Goal: Transaction & Acquisition: Obtain resource

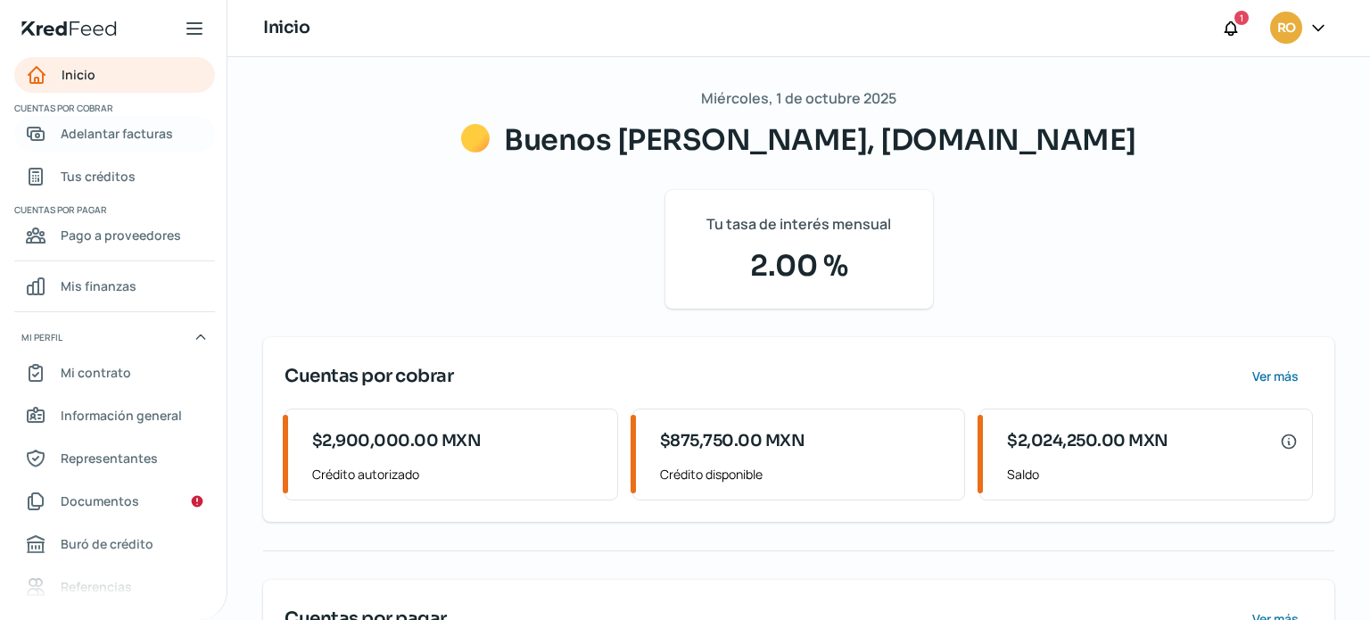
click at [111, 137] on span "Adelantar facturas" at bounding box center [117, 133] width 112 height 22
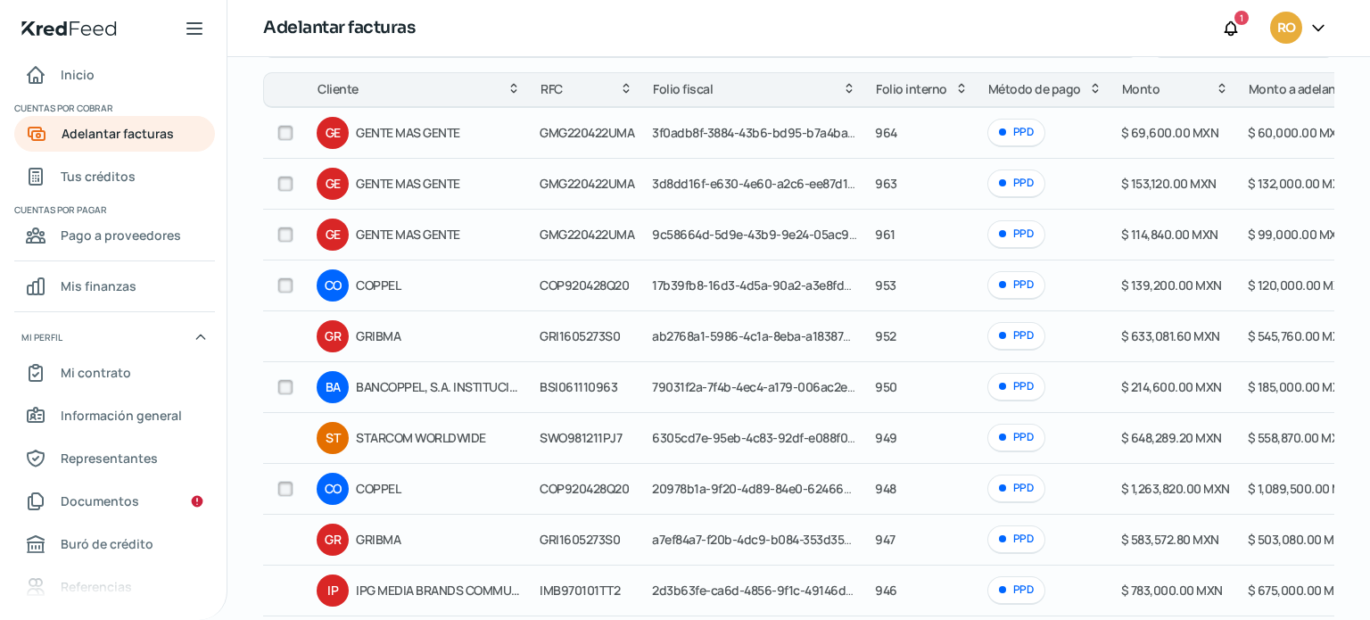
scroll to position [170, 0]
click at [280, 385] on input "checkbox" at bounding box center [285, 388] width 16 height 16
checkbox input "true"
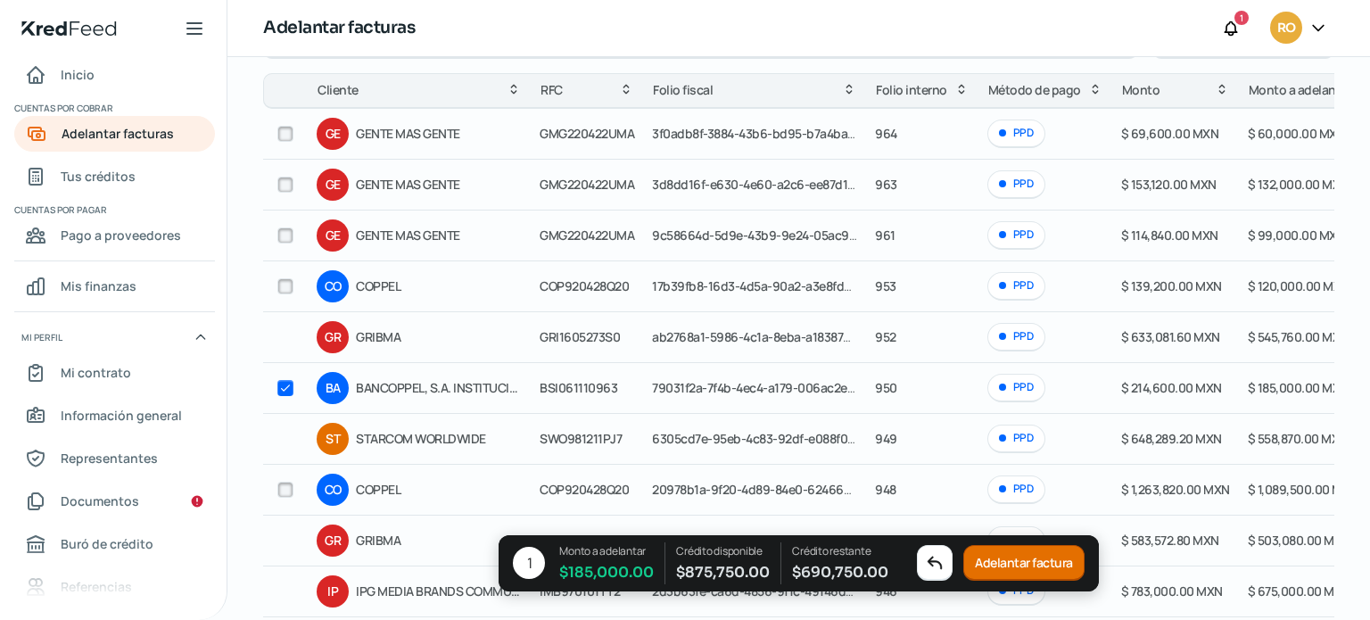
drag, startPoint x: 285, startPoint y: 235, endPoint x: 384, endPoint y: 300, distance: 117.3
click at [286, 235] on input "checkbox" at bounding box center [285, 235] width 16 height 16
checkbox input "true"
click at [1045, 558] on button "Adelantar facturas" at bounding box center [1024, 564] width 128 height 36
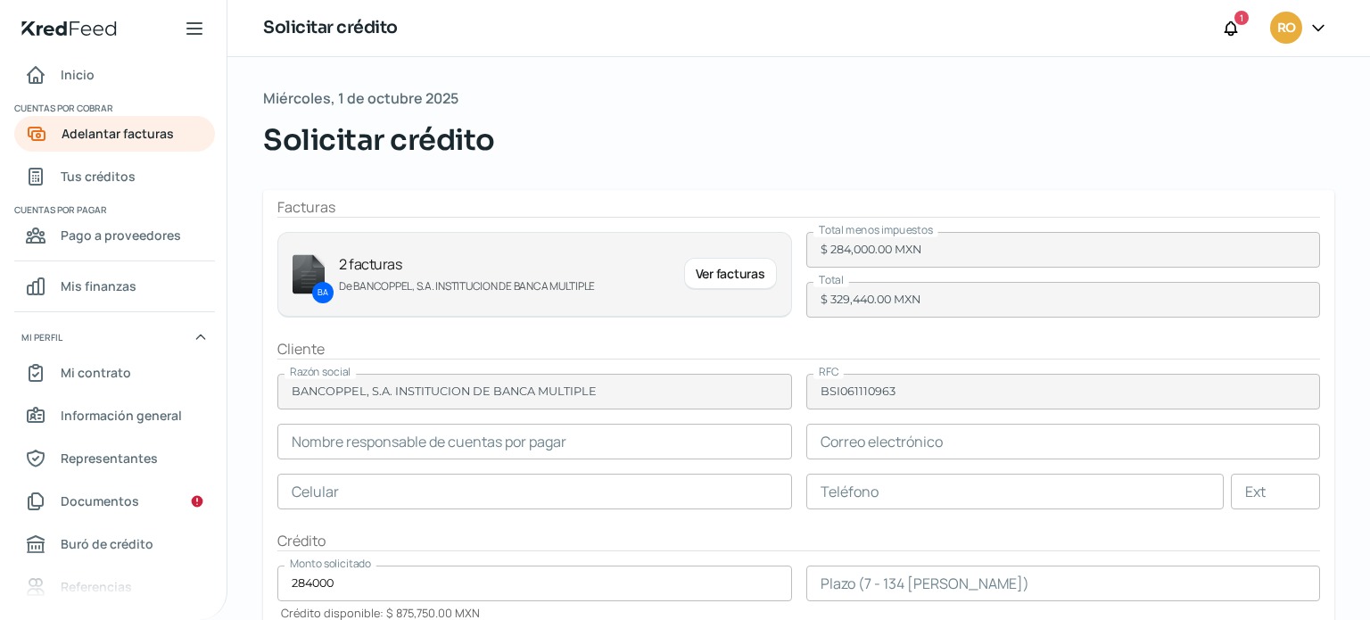
type input "[PERSON_NAME] [PERSON_NAME]"
type input "[EMAIL_ADDRESS][DOMAIN_NAME]"
type input "55 - 2672 - 6055"
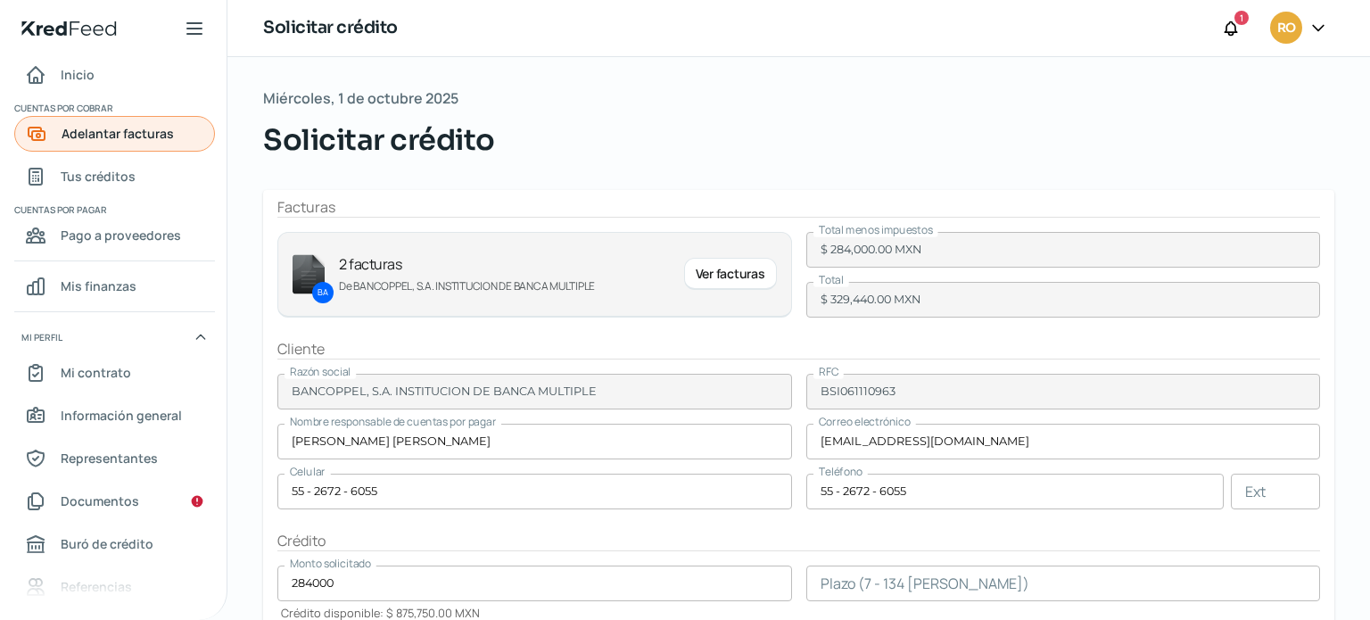
click at [121, 131] on span "Adelantar facturas" at bounding box center [118, 133] width 112 height 22
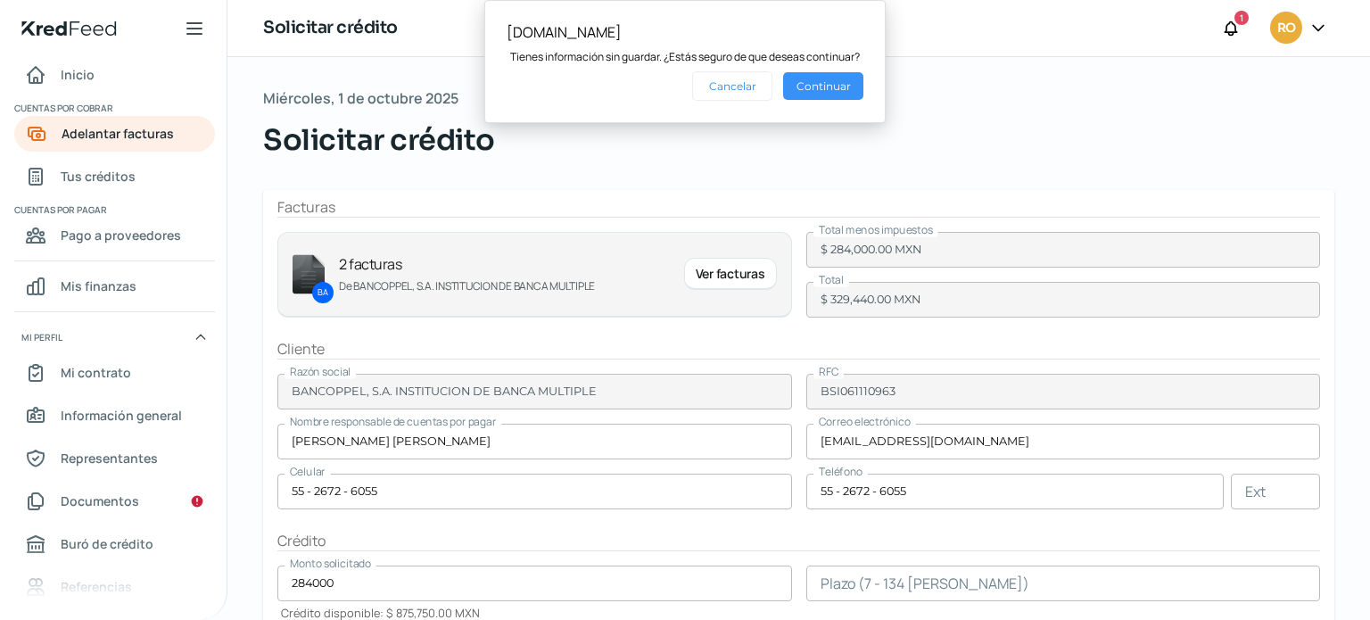
drag, startPoint x: 808, startPoint y: 81, endPoint x: 835, endPoint y: 39, distance: 49.7
click at [810, 81] on button "Continuar" at bounding box center [823, 86] width 80 height 28
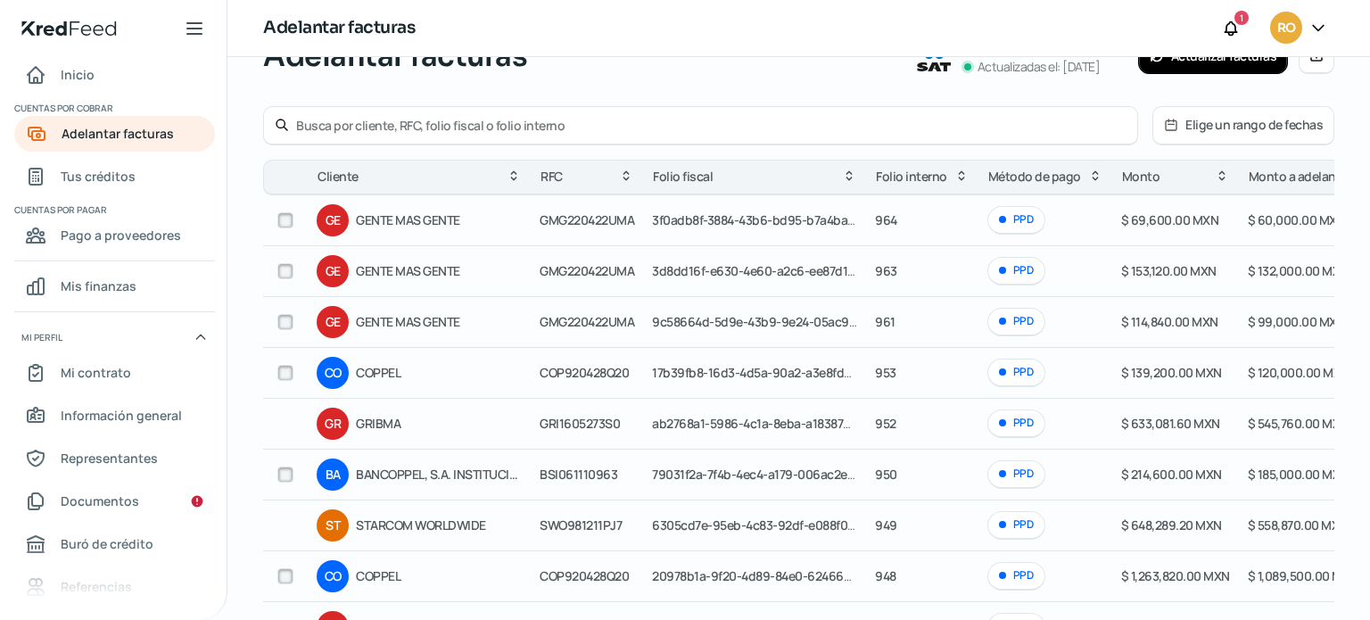
scroll to position [100, 0]
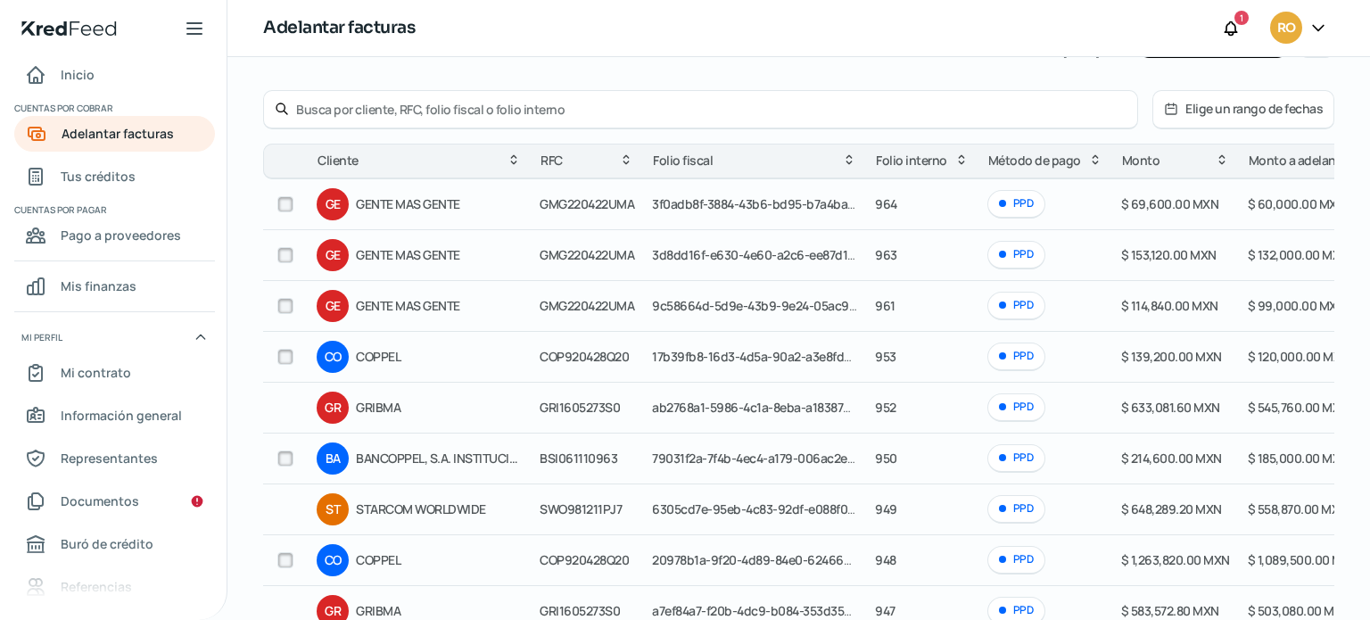
click at [286, 461] on input "checkbox" at bounding box center [285, 458] width 16 height 16
checkbox input "true"
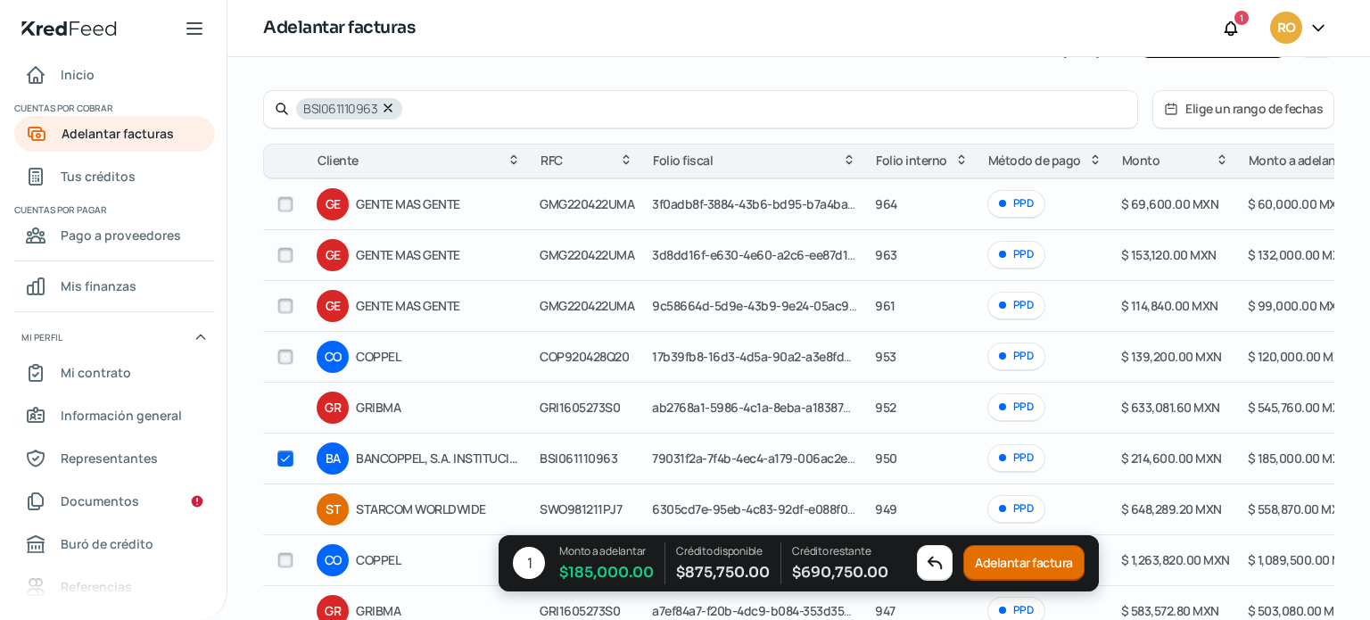
click at [1011, 552] on button "Adelantar factura" at bounding box center [1023, 564] width 121 height 36
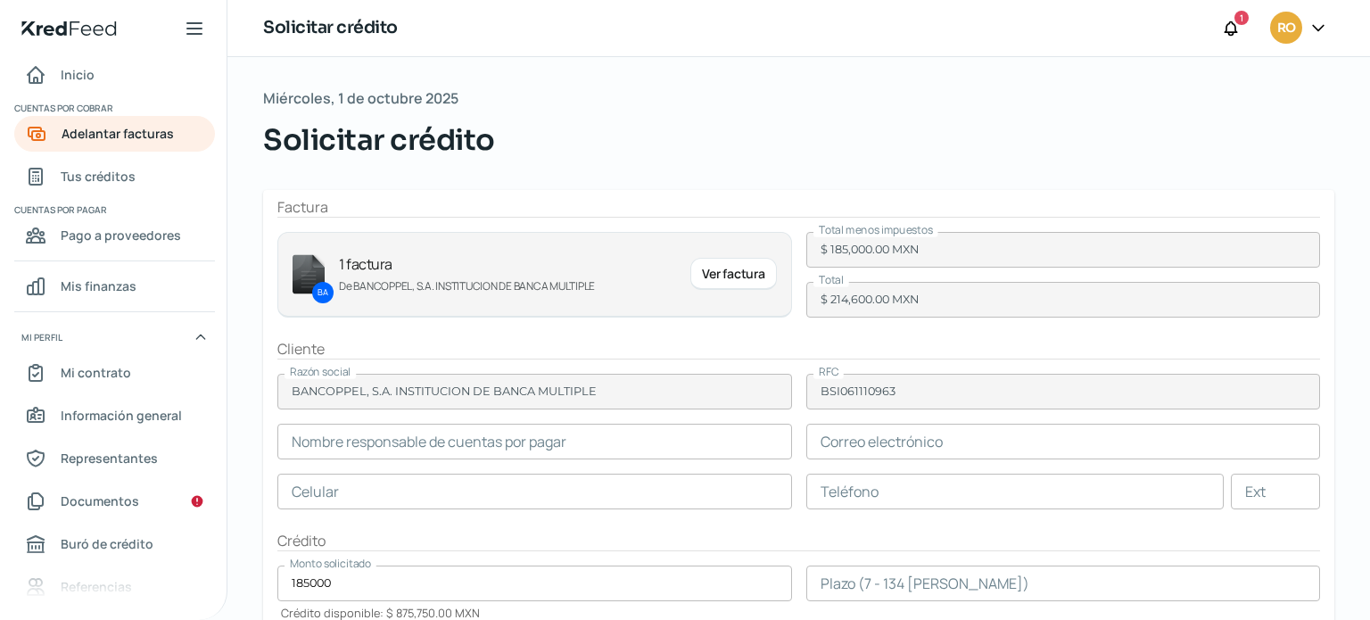
type input "[PERSON_NAME] [PERSON_NAME]"
type input "[EMAIL_ADDRESS][DOMAIN_NAME]"
type input "55 - 2672 - 6055"
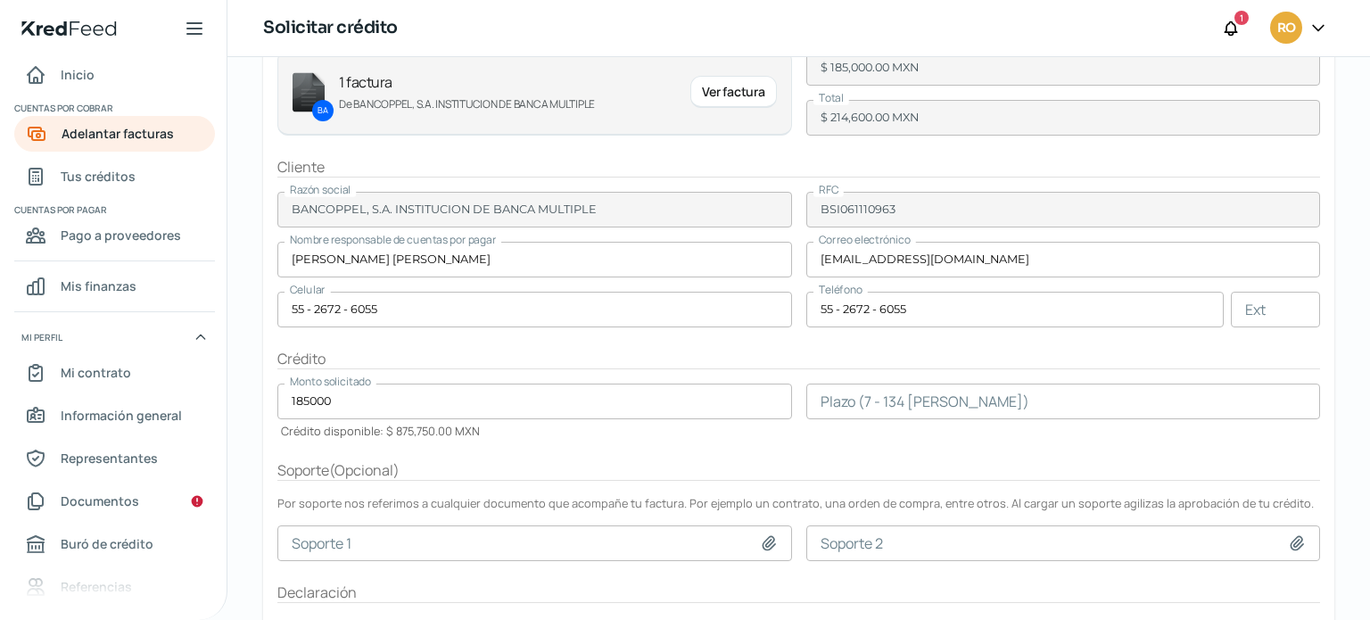
scroll to position [194, 0]
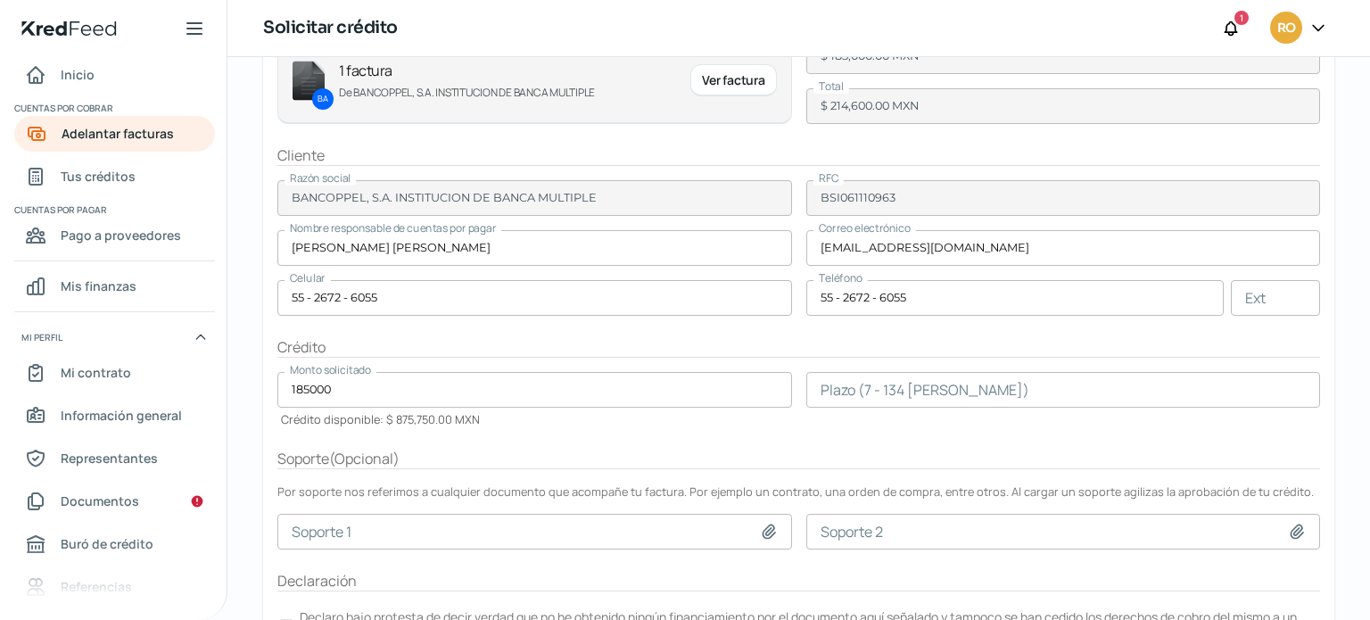
click at [849, 395] on input "number" at bounding box center [1063, 390] width 515 height 36
drag, startPoint x: 870, startPoint y: 452, endPoint x: 962, endPoint y: 461, distance: 92.3
click at [871, 452] on div "Soporte ( Opcional )" at bounding box center [798, 459] width 1043 height 21
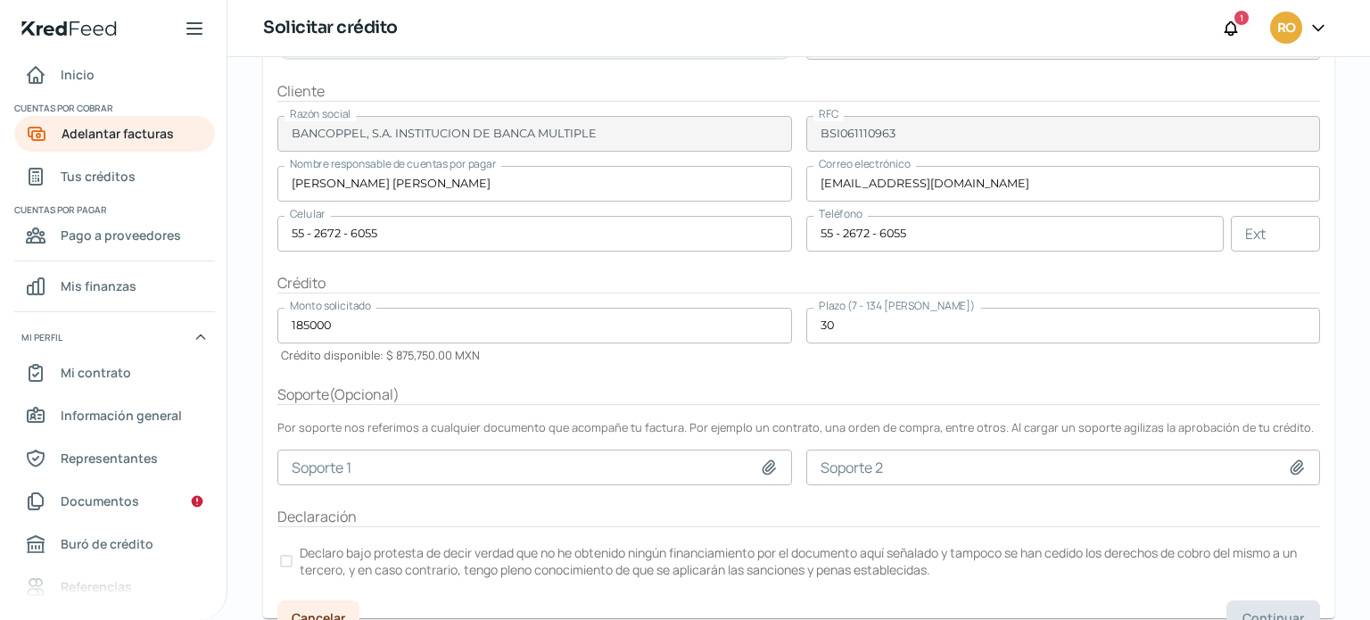
scroll to position [281, 0]
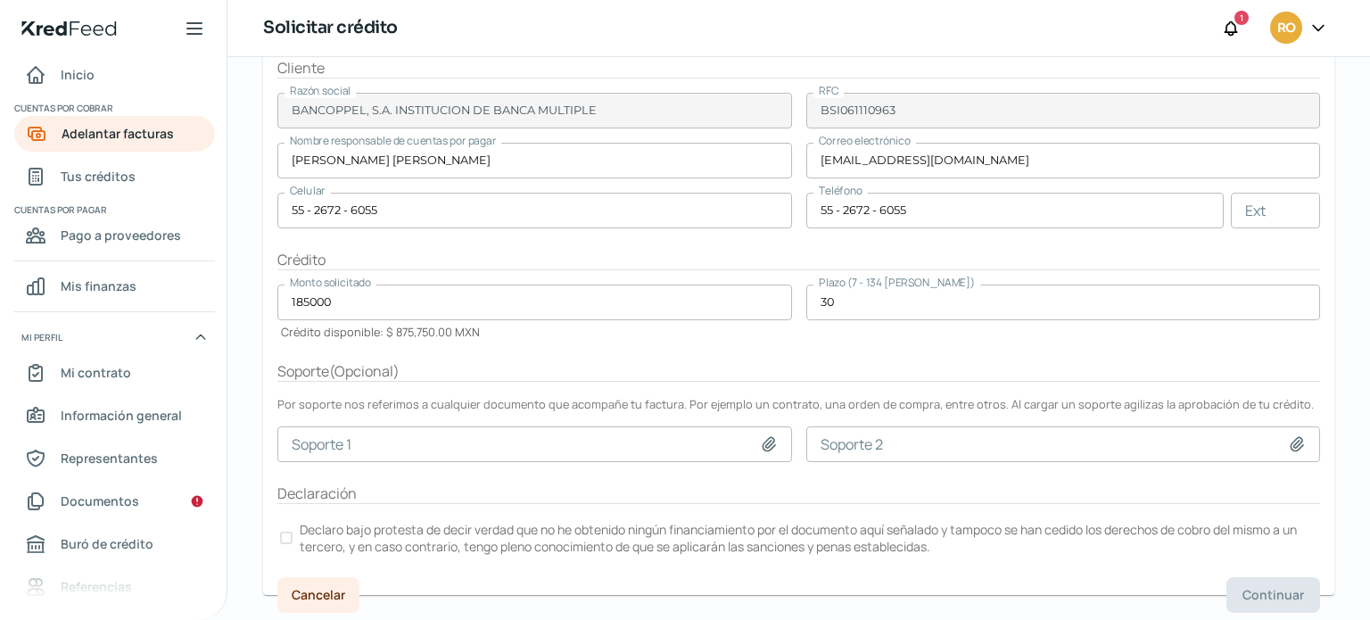
click at [291, 536] on div at bounding box center [286, 538] width 12 height 12
click at [1284, 598] on span "Continuar" at bounding box center [1274, 595] width 62 height 12
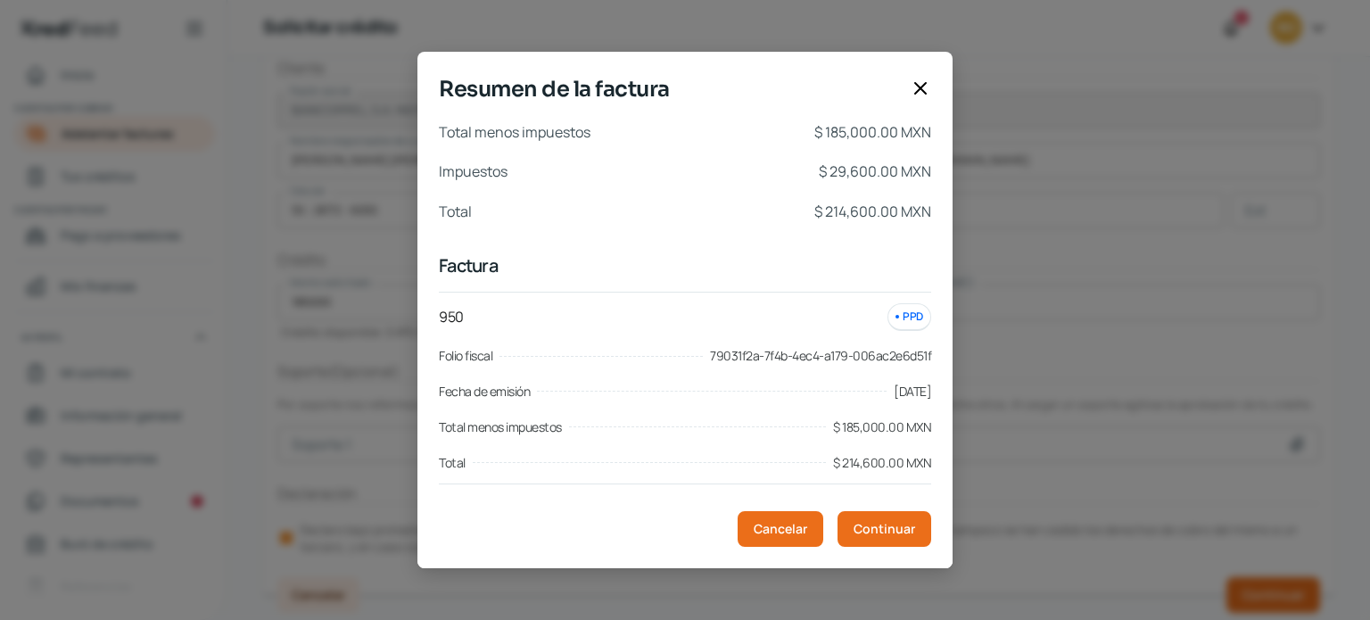
click at [913, 88] on icon at bounding box center [920, 88] width 21 height 21
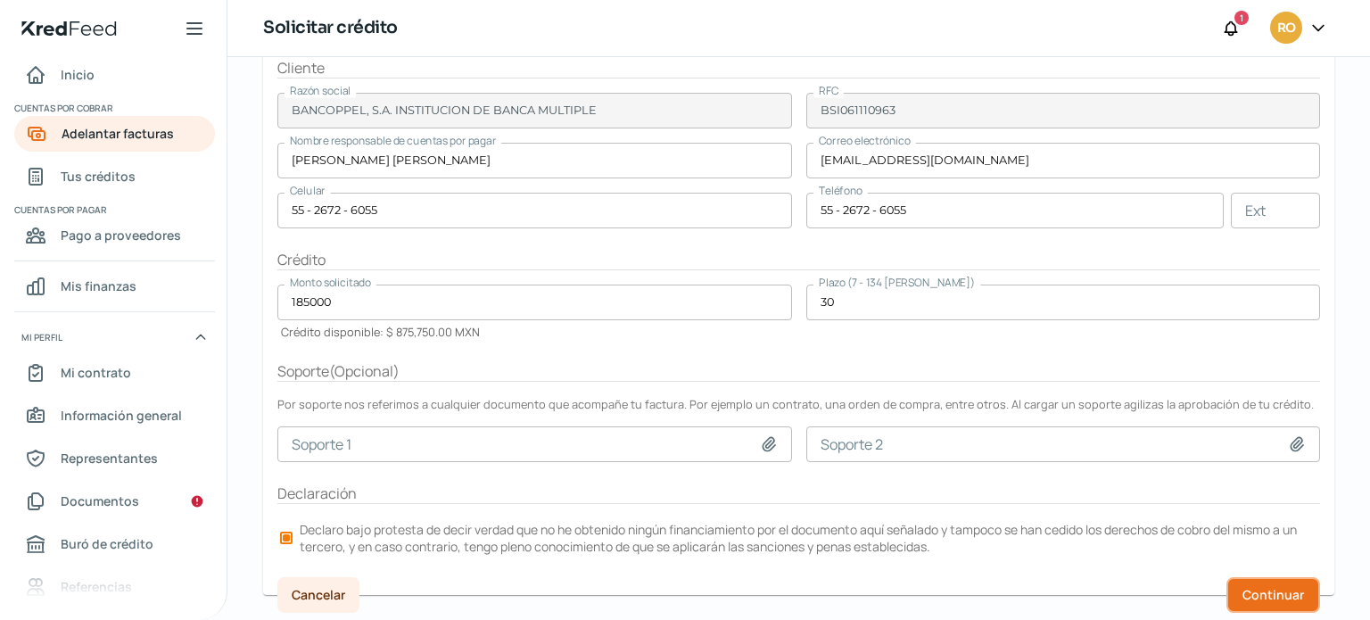
click at [1270, 592] on span "Continuar" at bounding box center [1274, 595] width 62 height 12
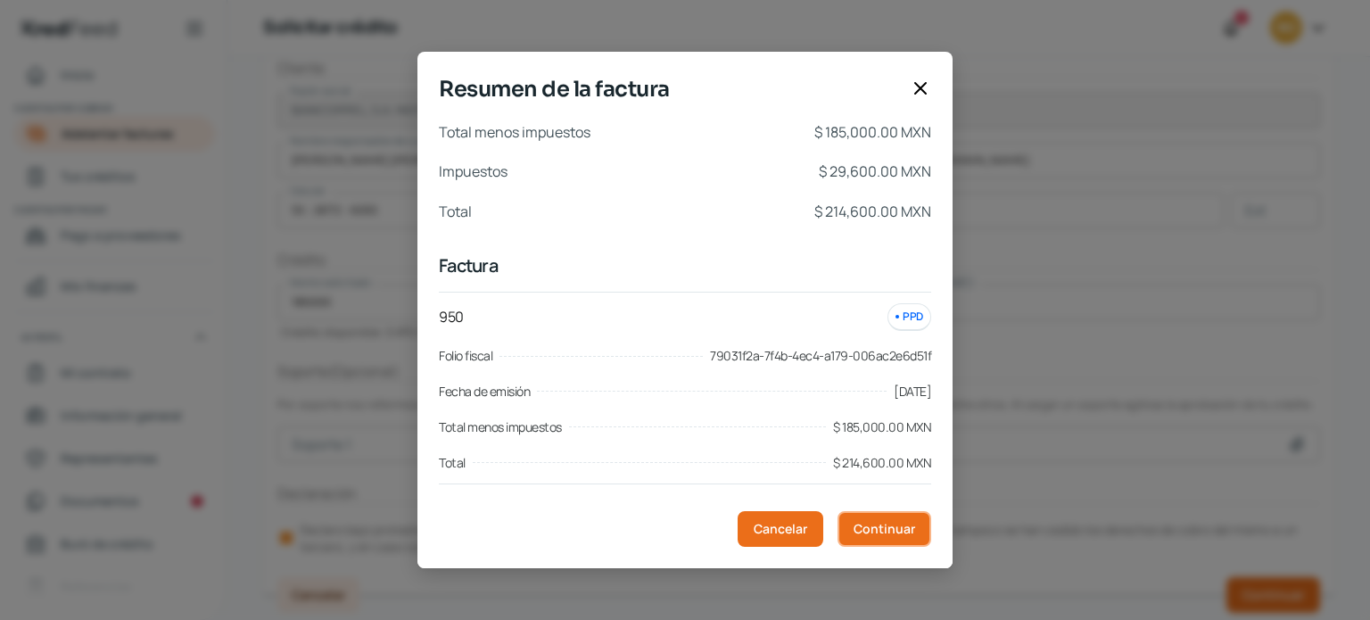
click at [892, 527] on span "Continuar" at bounding box center [885, 529] width 62 height 12
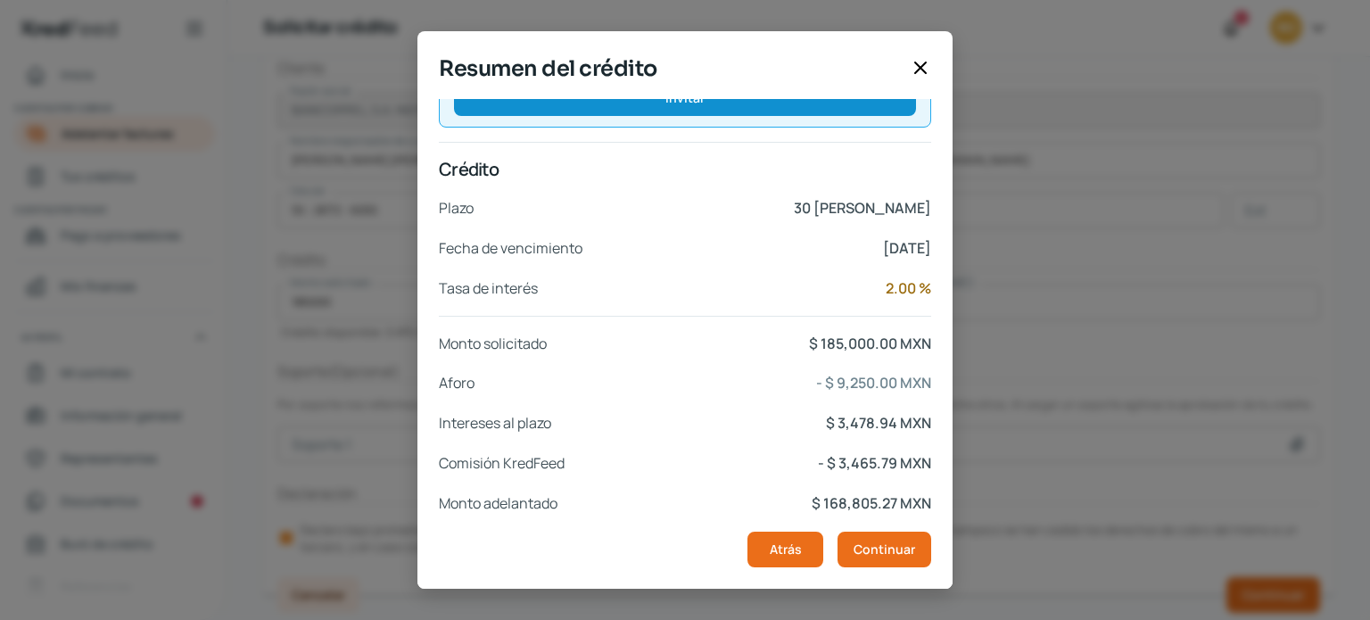
scroll to position [339, 0]
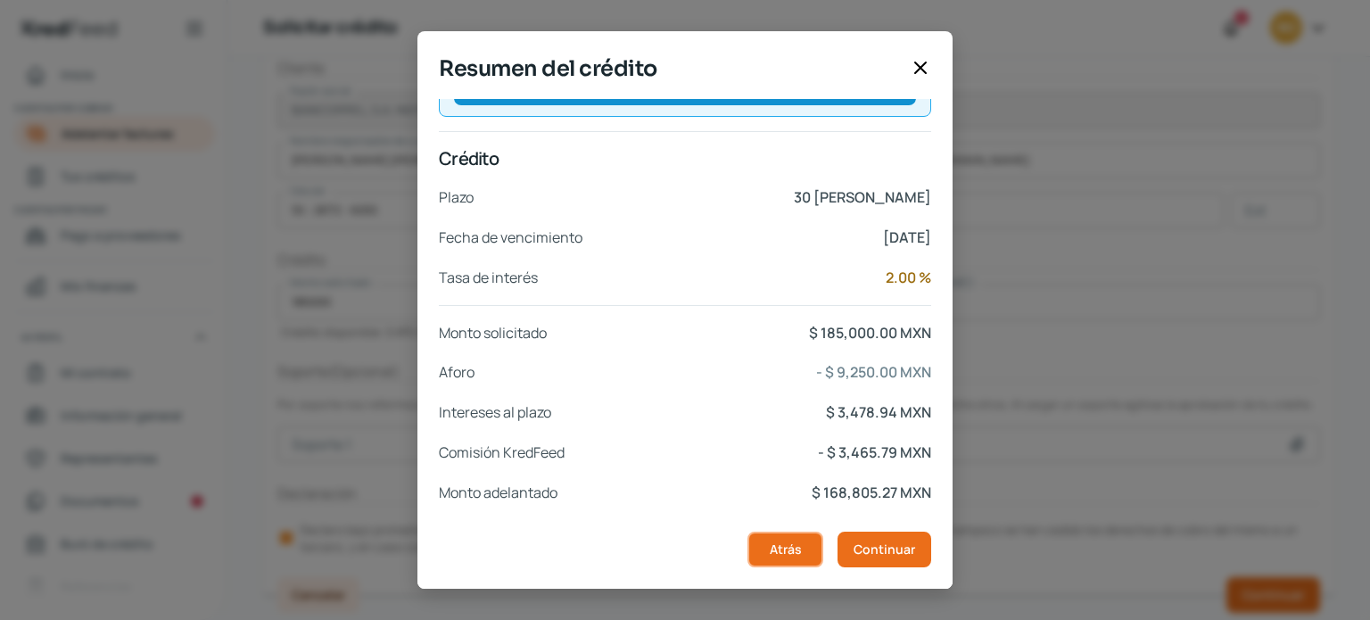
click at [780, 543] on span "Atrás" at bounding box center [786, 549] width 32 height 12
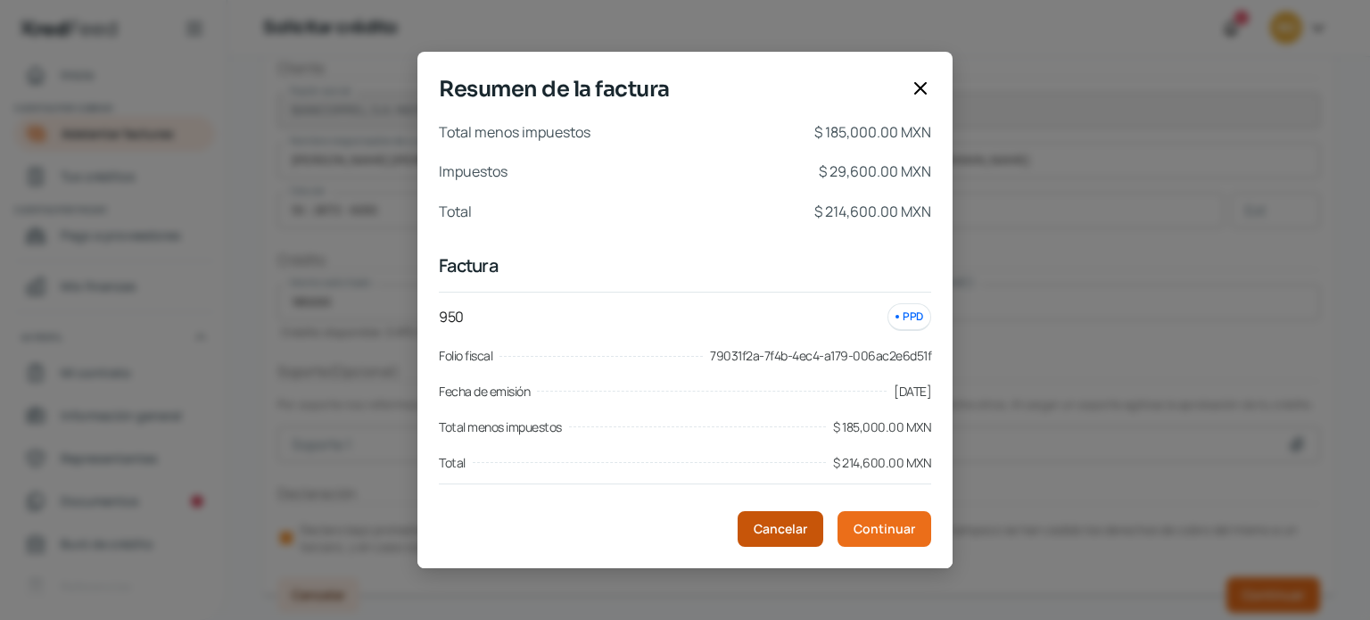
scroll to position [0, 0]
click at [930, 87] on div "Resumen de la factura" at bounding box center [684, 96] width 535 height 46
click at [922, 88] on icon at bounding box center [920, 88] width 21 height 21
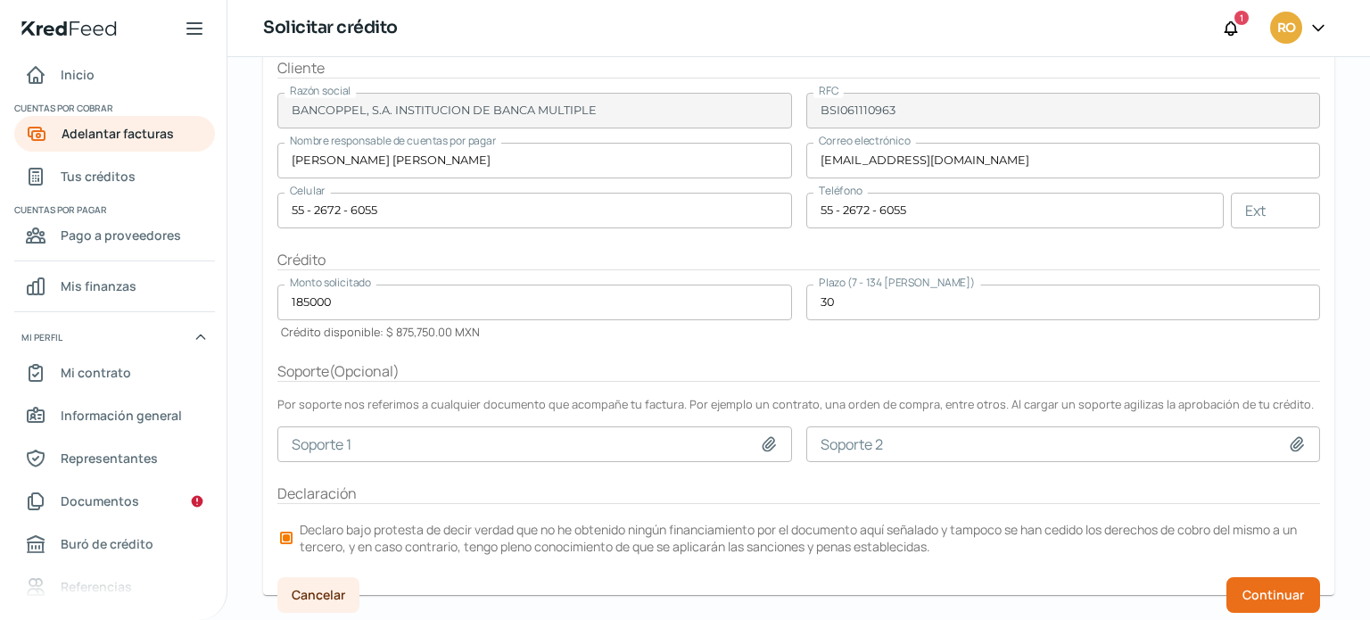
click at [855, 306] on input "30" at bounding box center [1063, 303] width 515 height 36
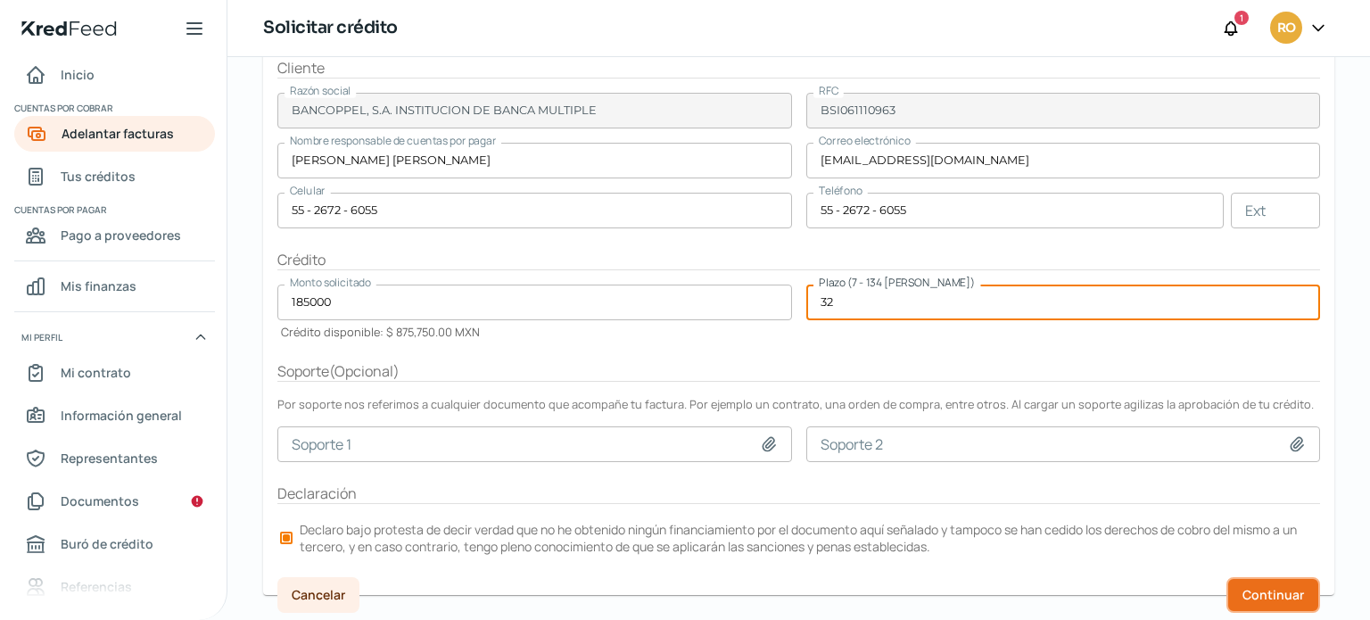
click at [1300, 599] on button "Continuar" at bounding box center [1273, 595] width 94 height 36
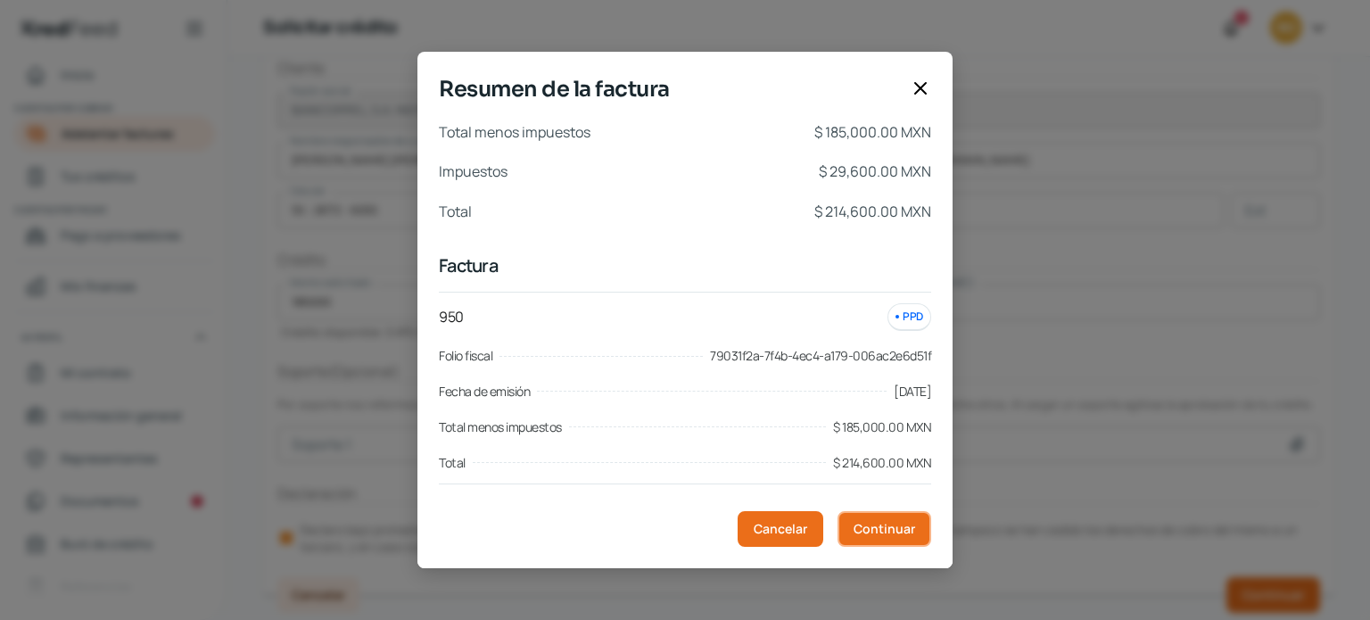
click at [896, 525] on span "Continuar" at bounding box center [885, 529] width 62 height 12
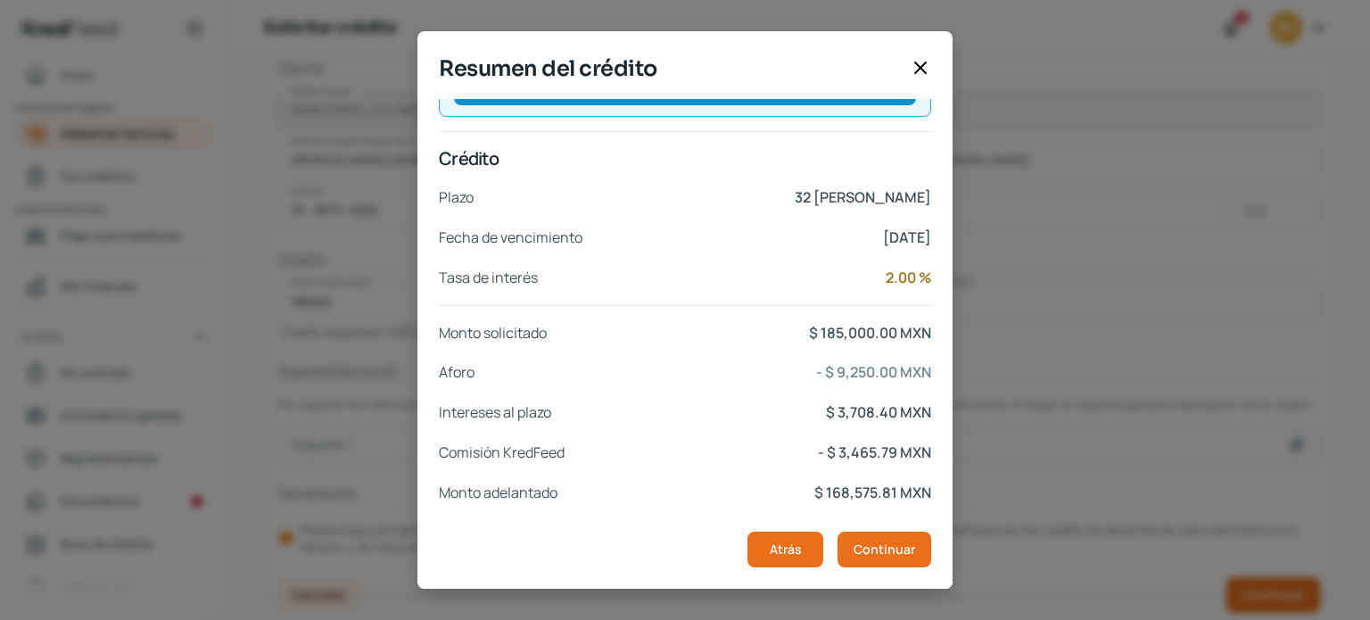
scroll to position [339, 0]
click at [927, 66] on icon at bounding box center [920, 67] width 21 height 21
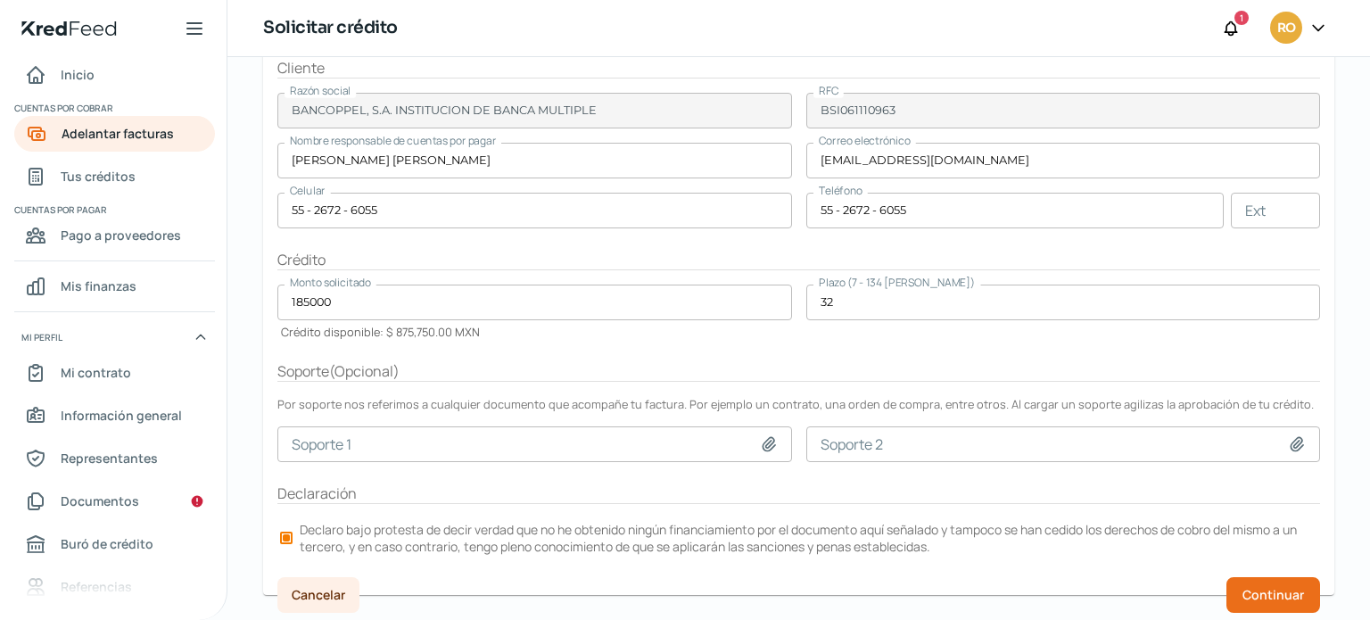
click at [873, 299] on input "32" at bounding box center [1063, 303] width 515 height 36
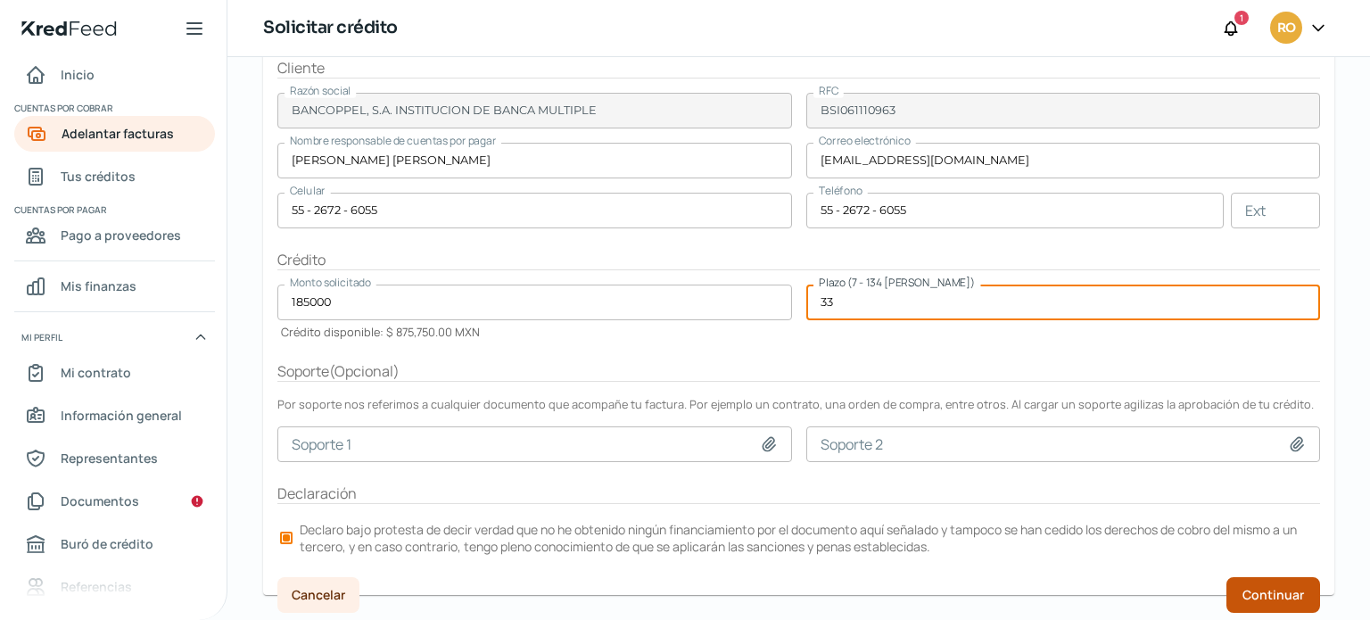
type input "33"
click at [1295, 577] on button "Continuar" at bounding box center [1273, 595] width 94 height 36
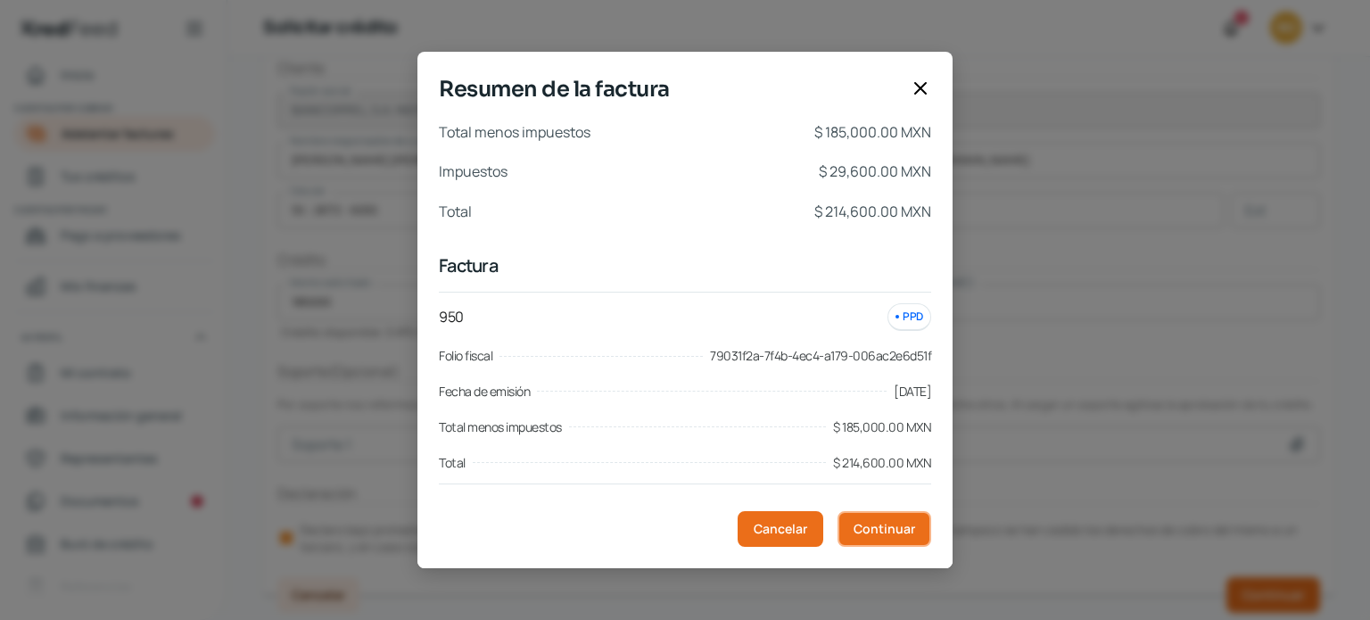
click at [883, 534] on span "Continuar" at bounding box center [885, 529] width 62 height 12
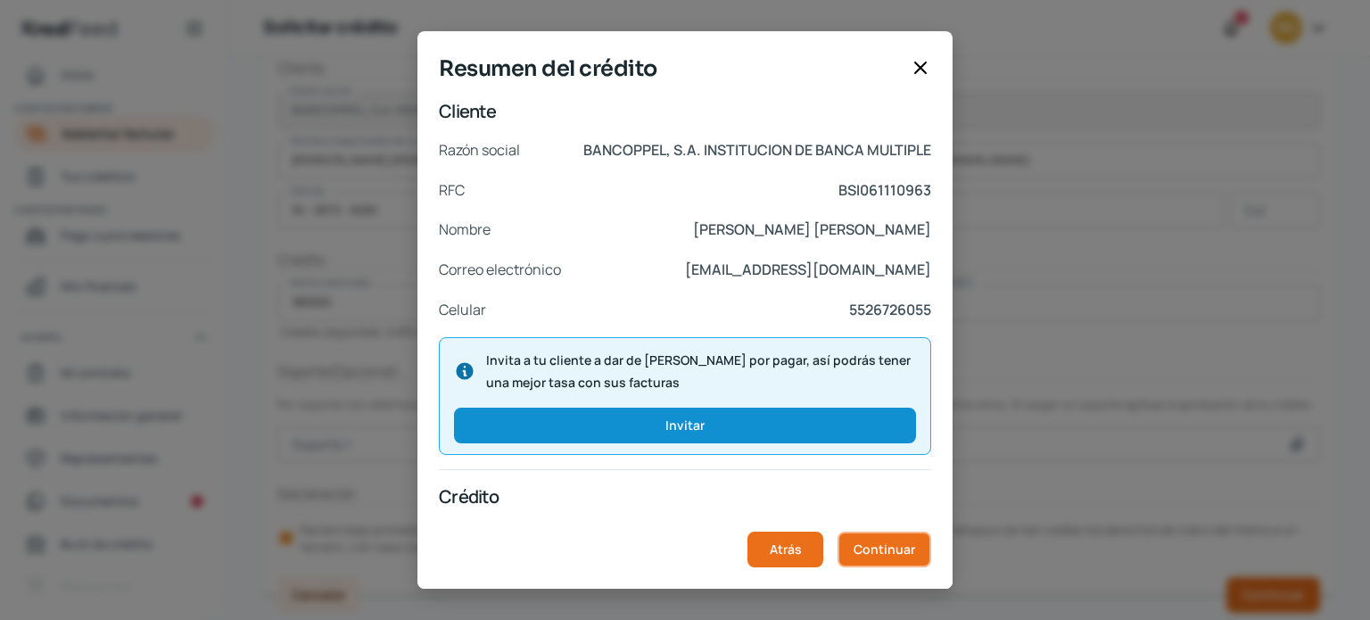
click at [889, 544] on span "Continuar" at bounding box center [885, 549] width 62 height 12
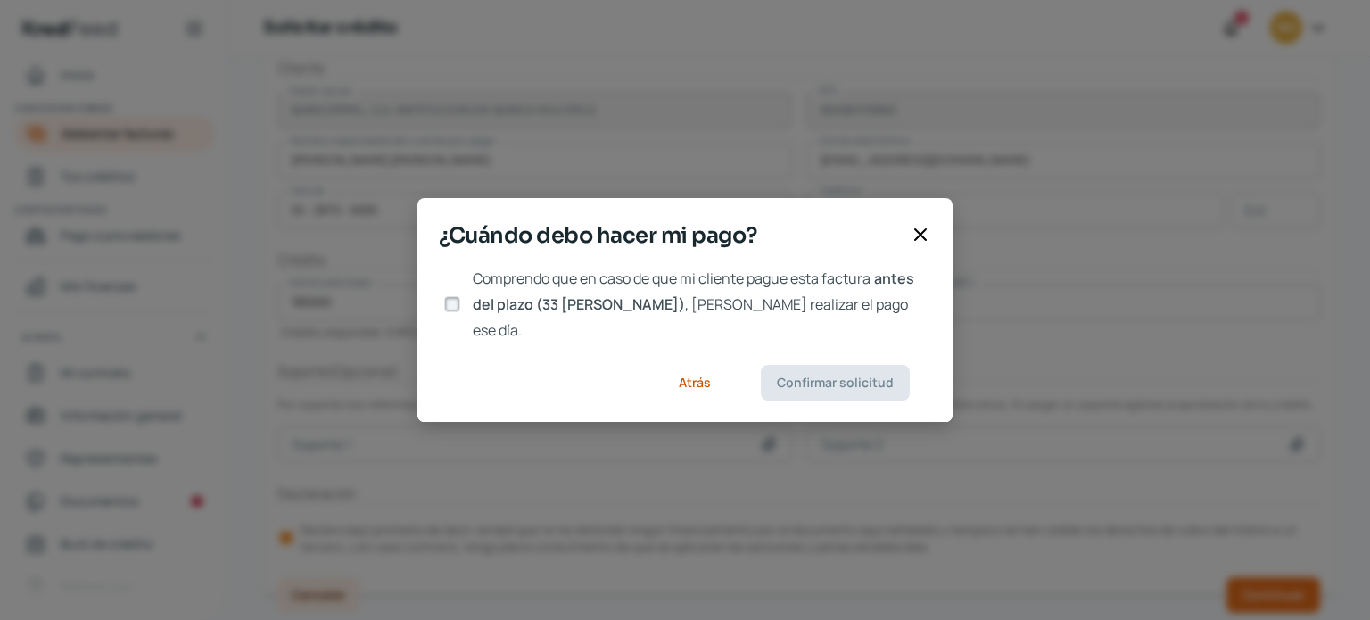
click at [457, 307] on input "Comprendo que en caso de que mi cliente pague esta factura antes del plazo (33 …" at bounding box center [452, 304] width 16 height 16
checkbox input "true"
click at [836, 376] on span "Confirmar solicitud" at bounding box center [835, 382] width 117 height 12
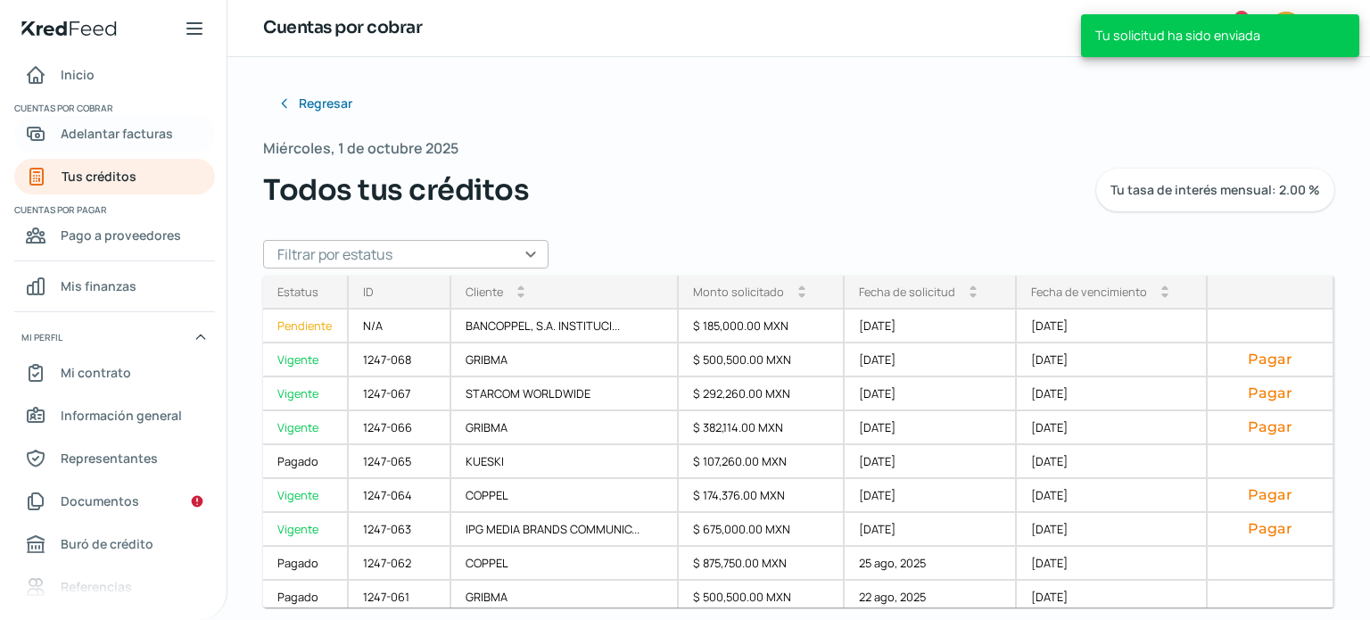
click at [100, 141] on span "Adelantar facturas" at bounding box center [117, 133] width 112 height 22
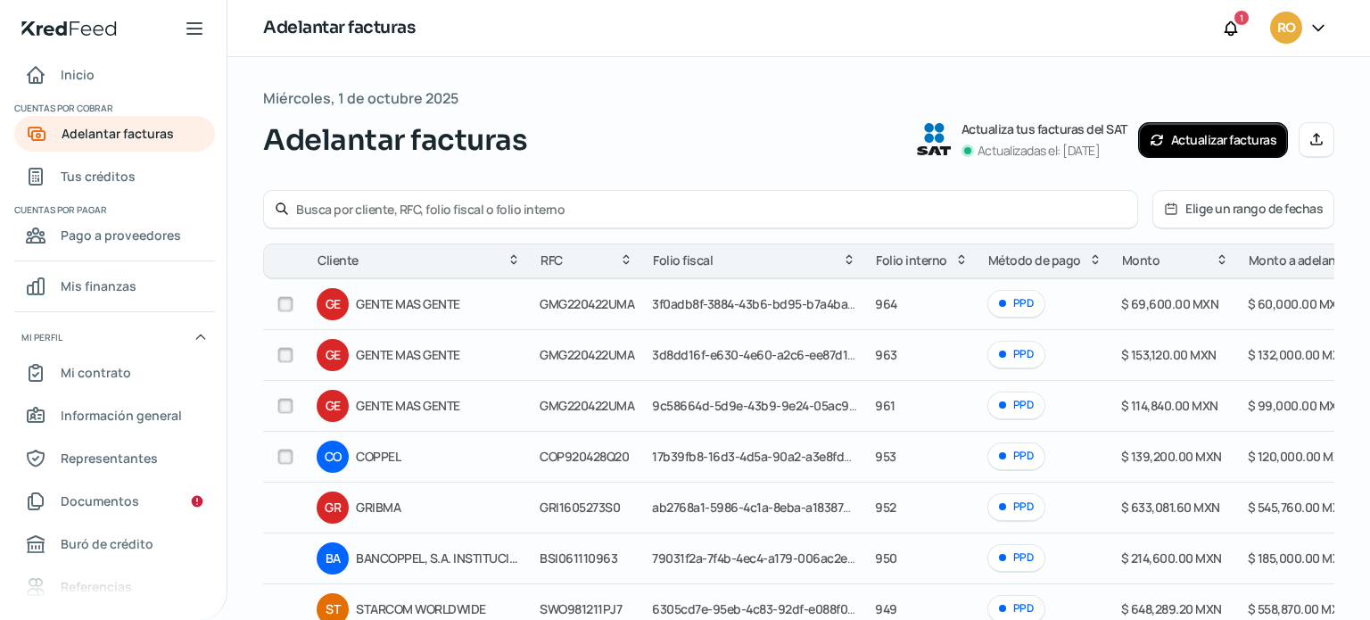
click at [284, 458] on input "checkbox" at bounding box center [285, 457] width 16 height 16
checkbox input "true"
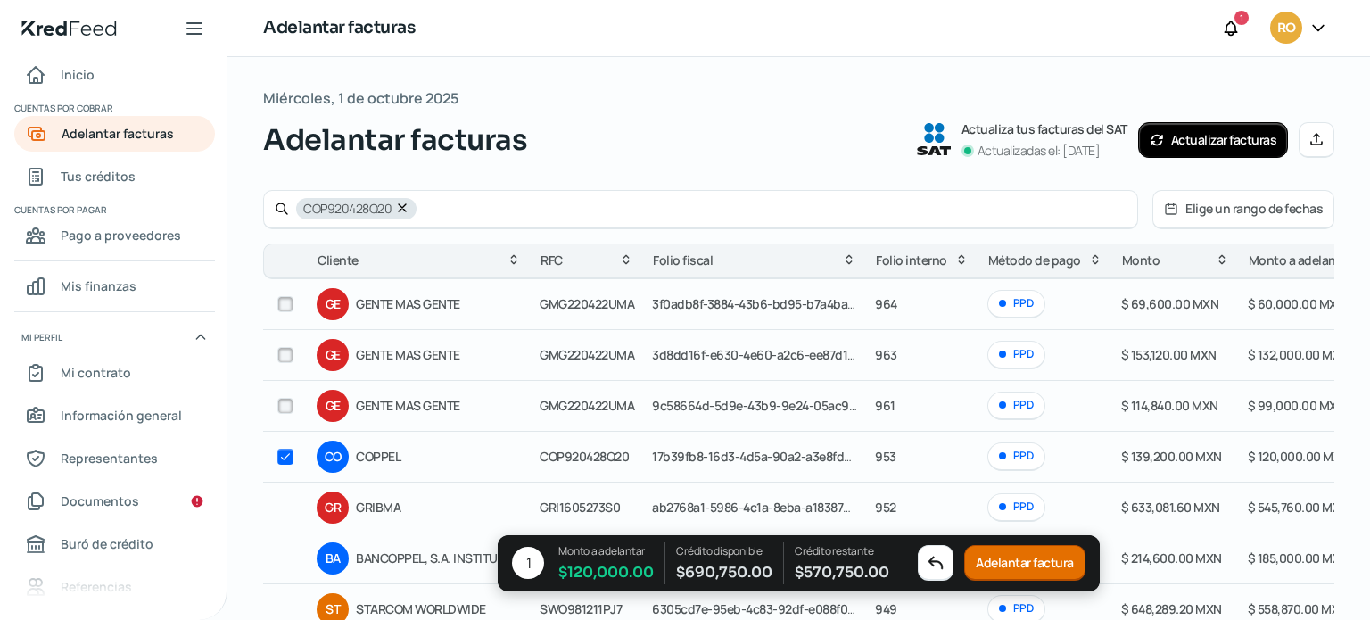
click at [1016, 566] on button "Adelantar factura" at bounding box center [1024, 564] width 121 height 36
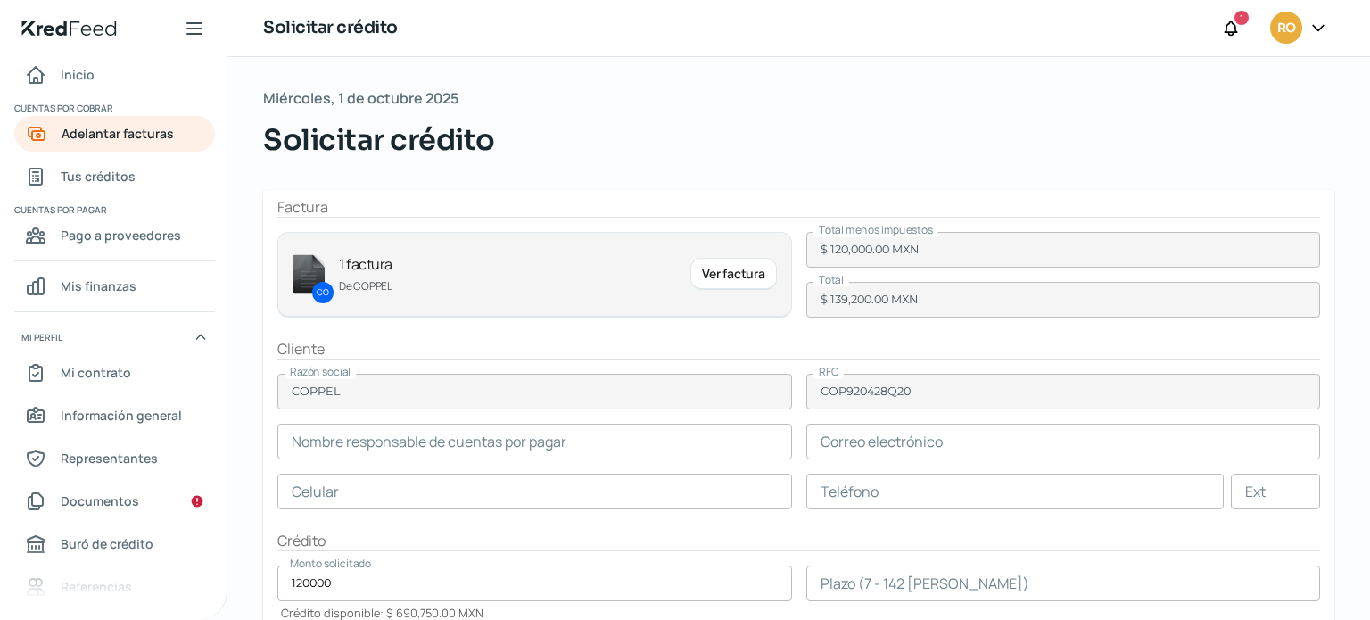
type input "[PERSON_NAME]"
type input "[PERSON_NAME][EMAIL_ADDRESS][PERSON_NAME][PERSON_NAME][DOMAIN_NAME]"
type input "66 - 7758 - 9100"
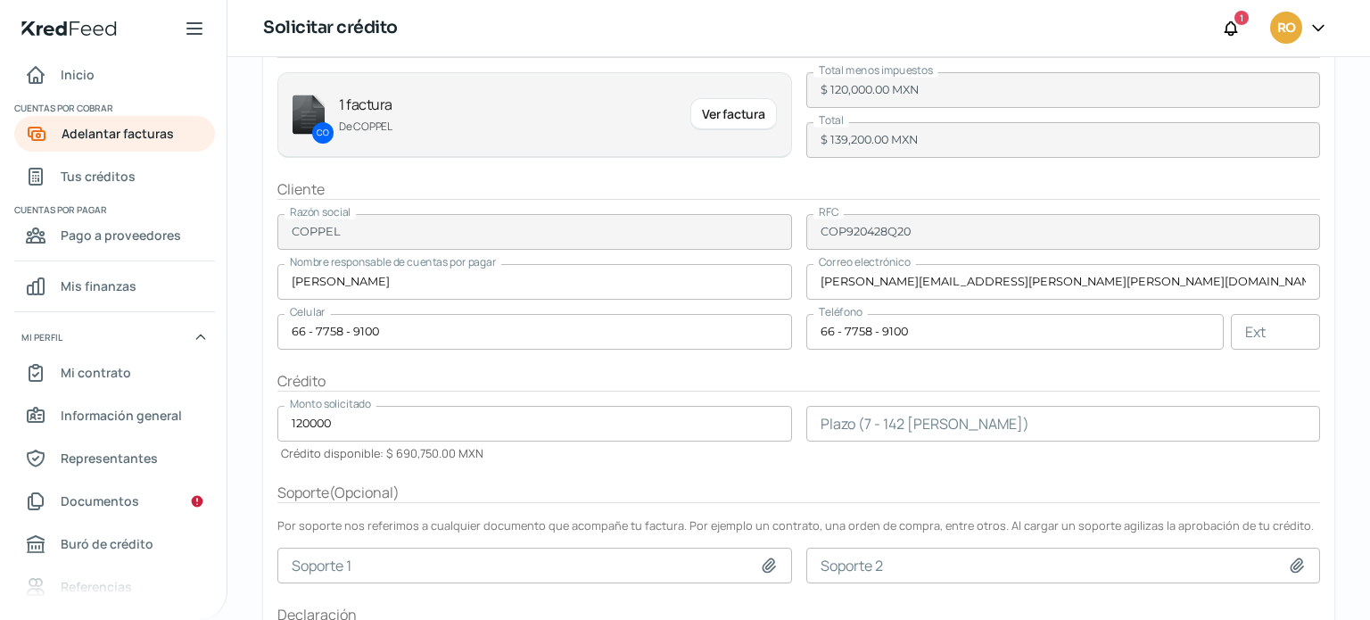
scroll to position [174, 0]
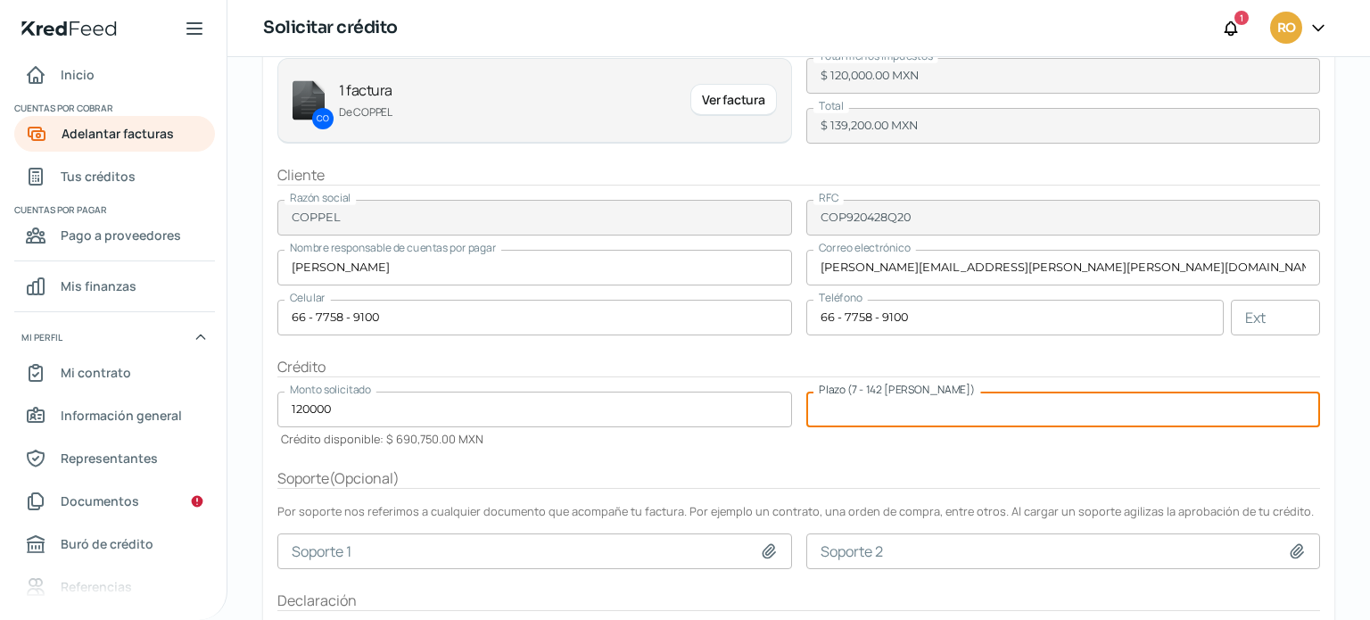
click at [831, 418] on input "number" at bounding box center [1063, 410] width 515 height 36
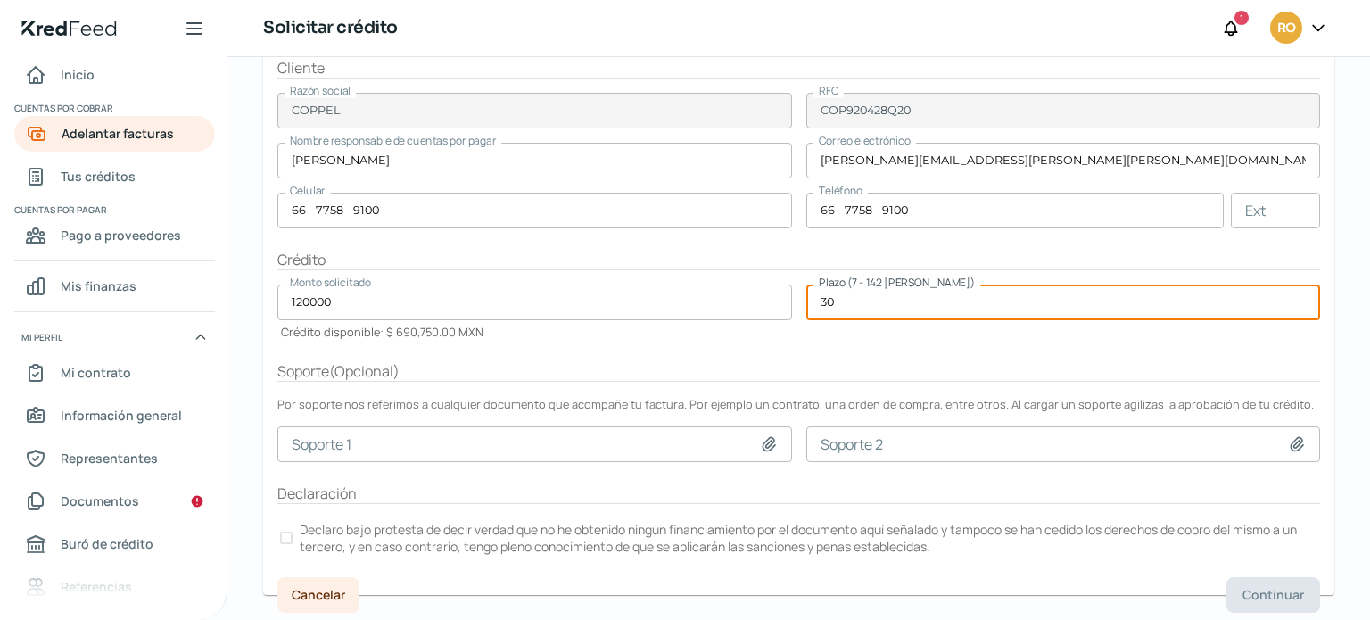
click at [291, 532] on div at bounding box center [286, 538] width 12 height 12
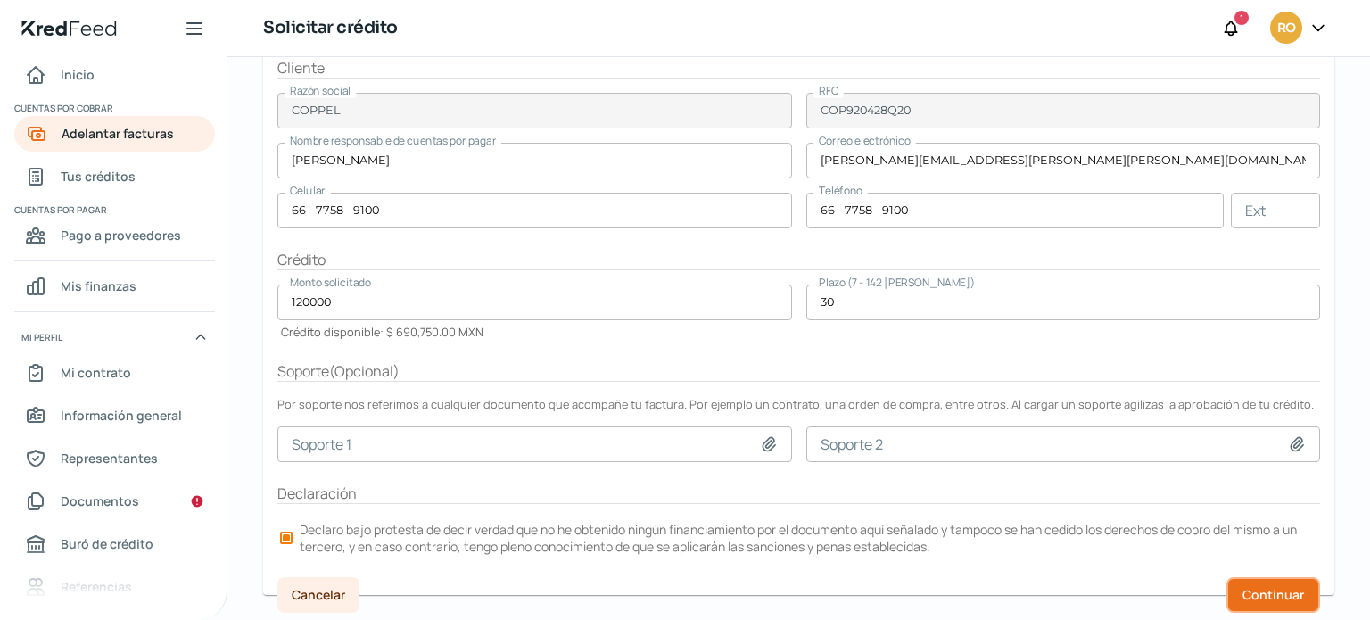
click at [1287, 595] on span "Continuar" at bounding box center [1274, 595] width 62 height 12
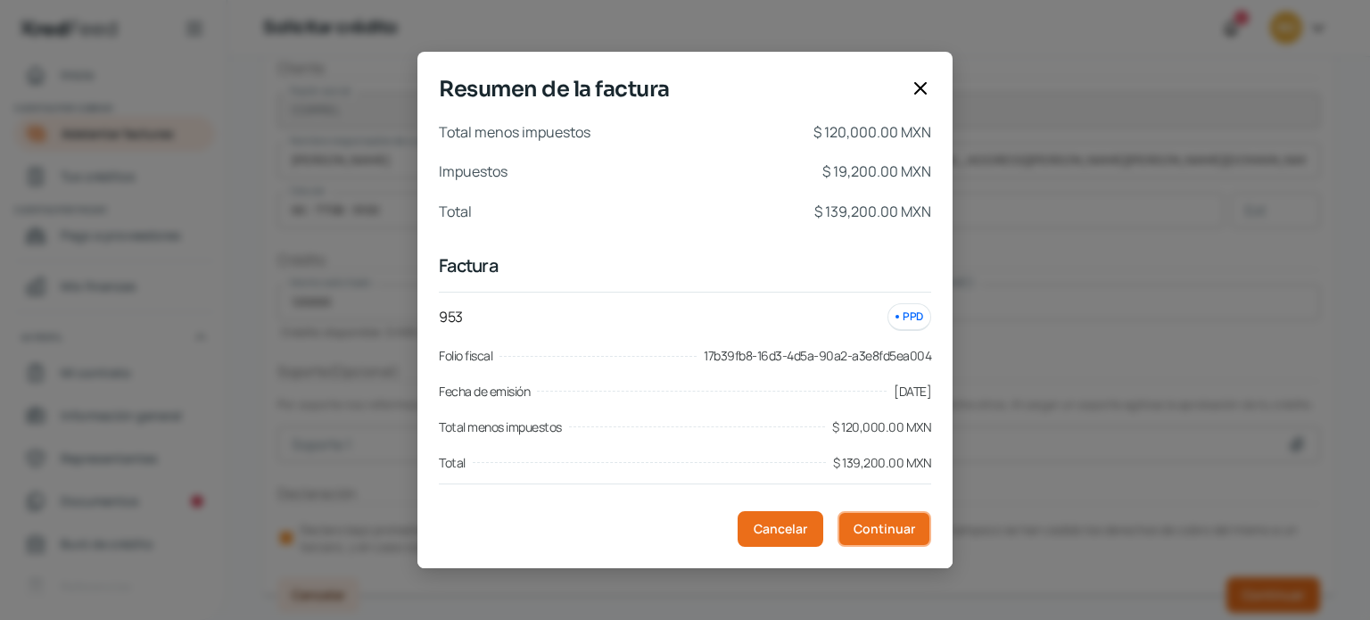
click at [900, 533] on span "Continuar" at bounding box center [885, 529] width 62 height 12
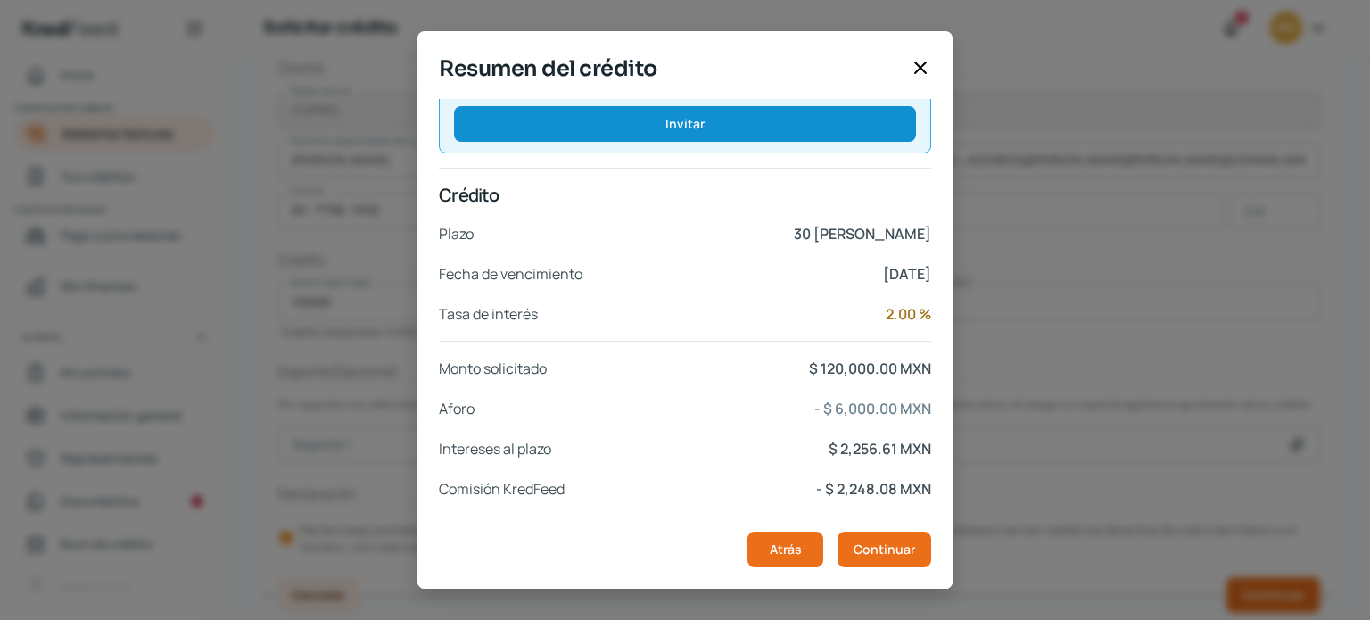
scroll to position [339, 0]
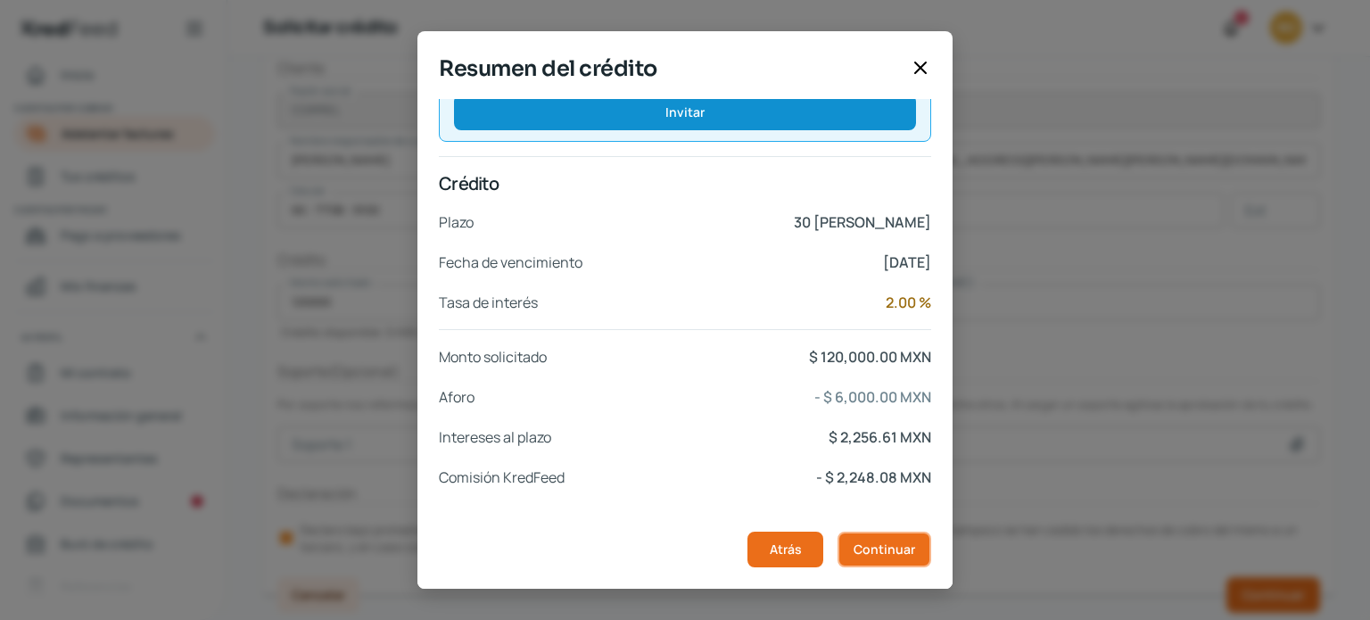
click at [866, 553] on span "Continuar" at bounding box center [885, 549] width 62 height 12
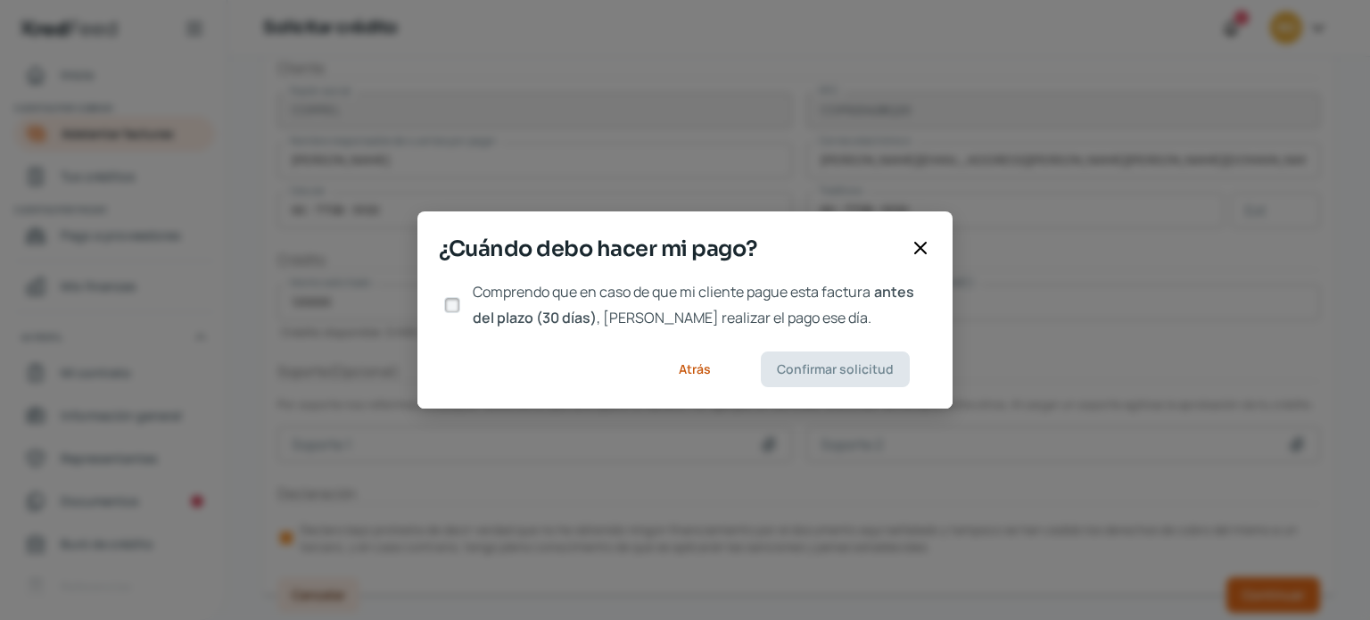
scroll to position [0, 0]
click at [698, 374] on span "Atrás" at bounding box center [695, 369] width 32 height 12
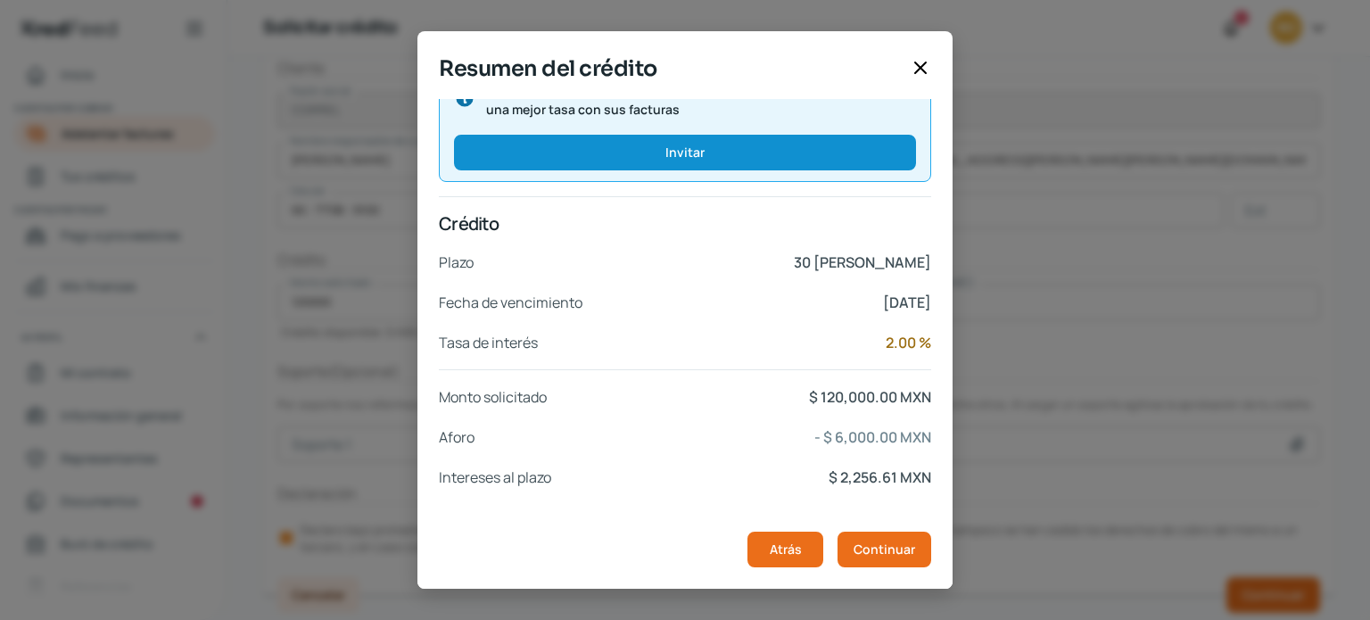
scroll to position [339, 0]
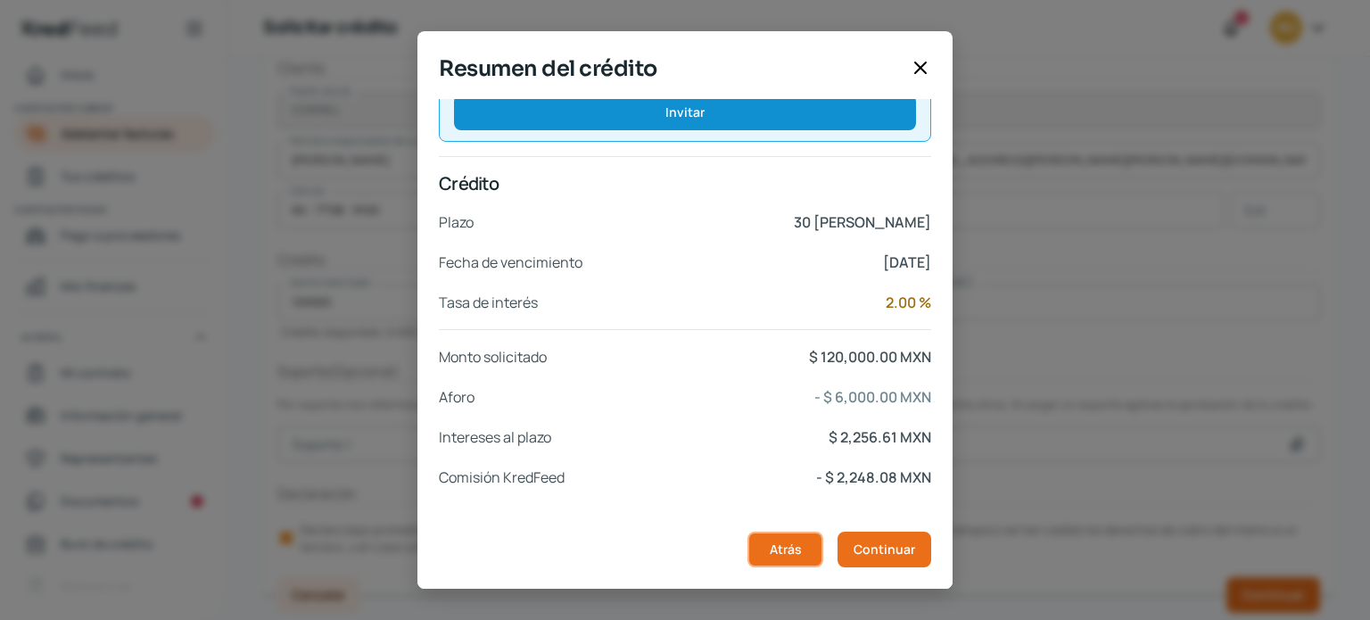
click at [799, 545] on span "Atrás" at bounding box center [786, 549] width 32 height 12
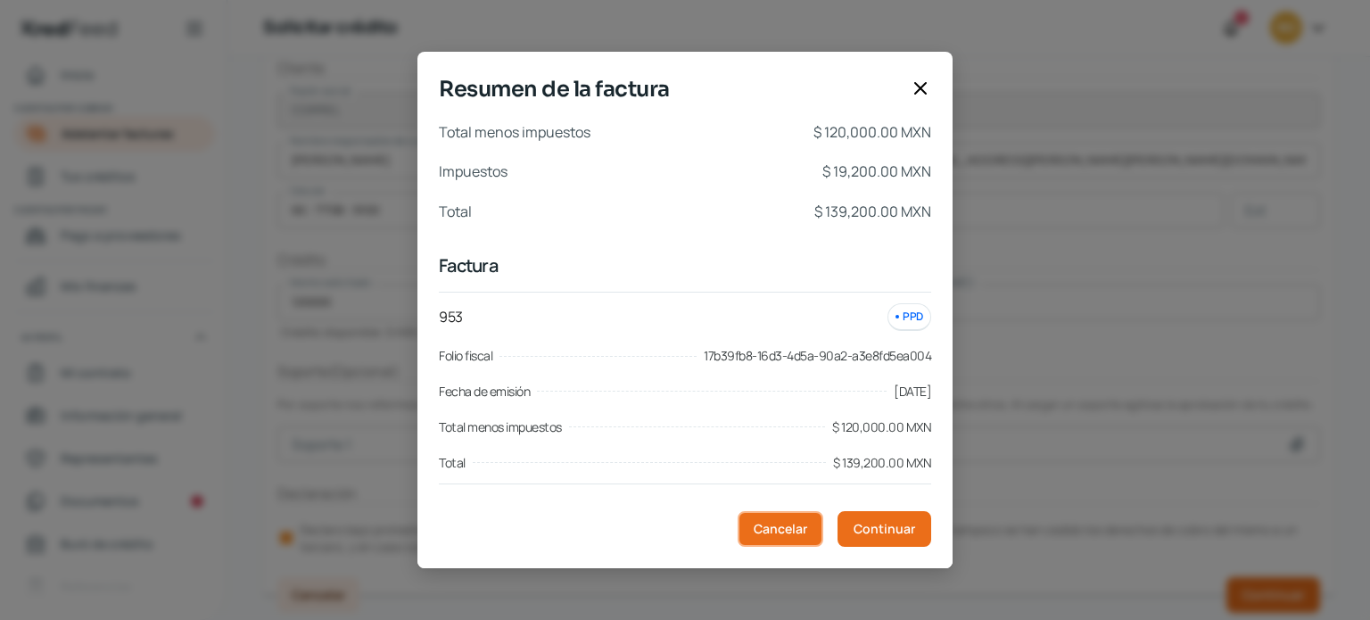
click at [788, 523] on span "Cancelar" at bounding box center [781, 529] width 54 height 12
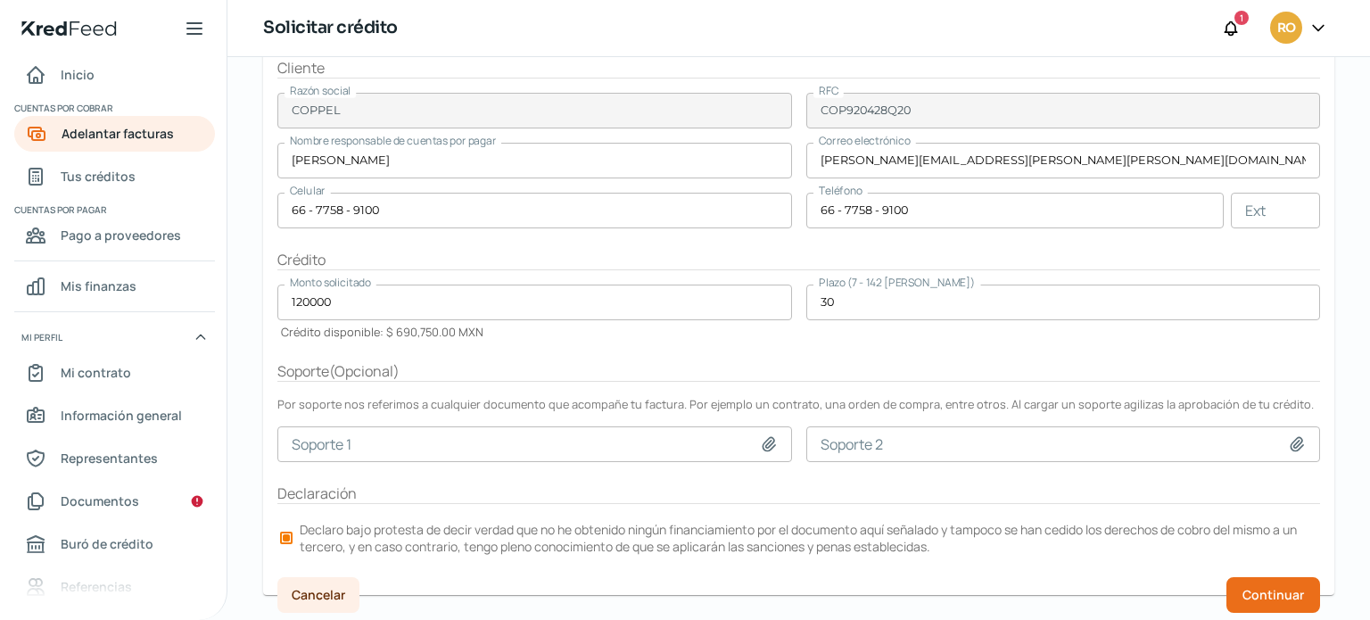
click at [871, 306] on input "30" at bounding box center [1063, 303] width 515 height 36
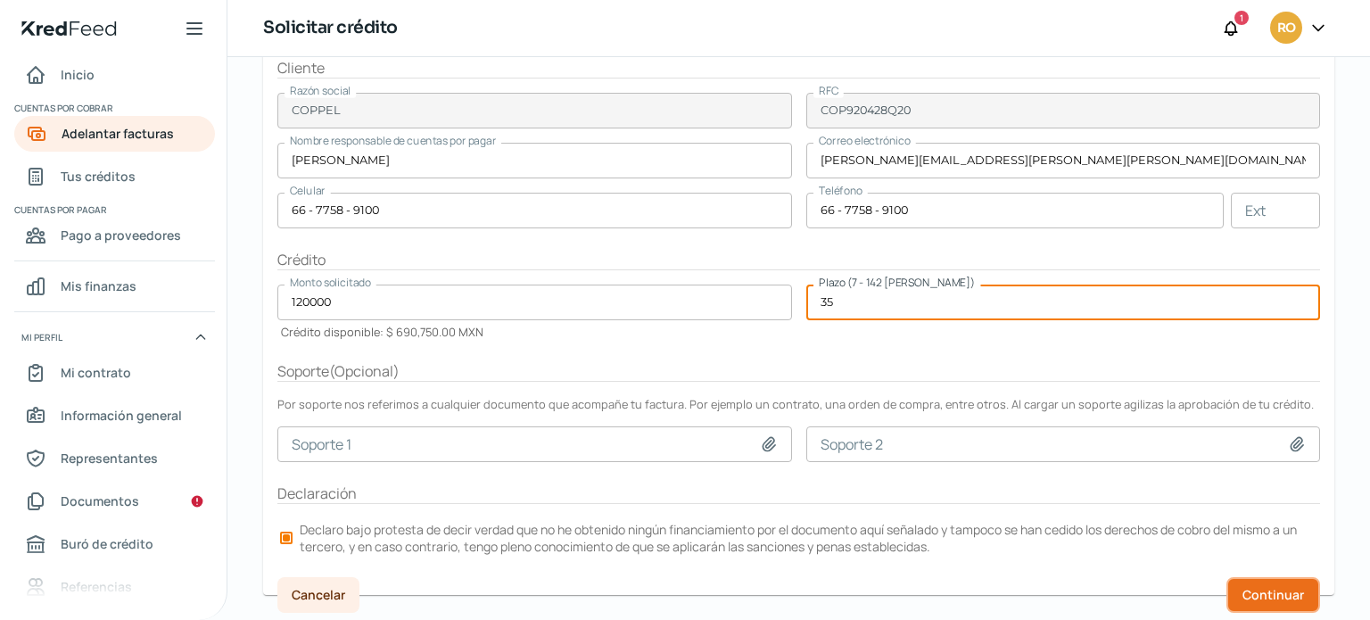
drag, startPoint x: 1287, startPoint y: 590, endPoint x: 1294, endPoint y: 573, distance: 18.4
click at [1292, 577] on button "Continuar" at bounding box center [1273, 595] width 94 height 36
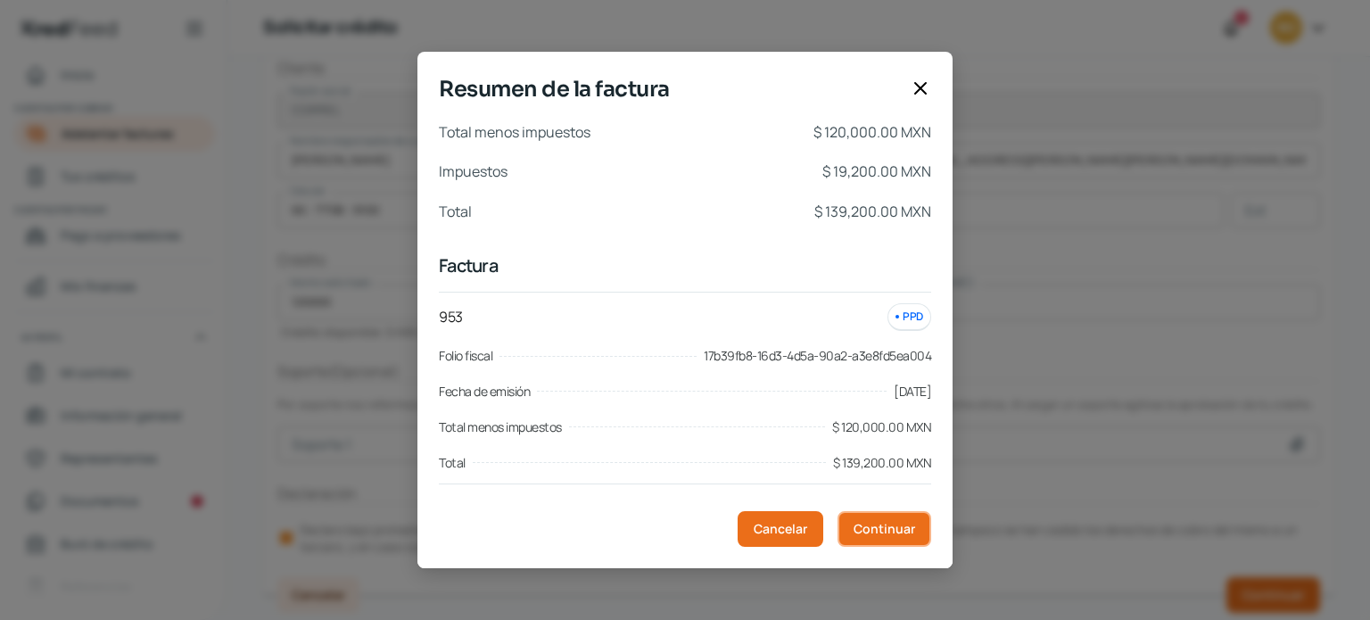
click at [878, 523] on span "Continuar" at bounding box center [885, 529] width 62 height 12
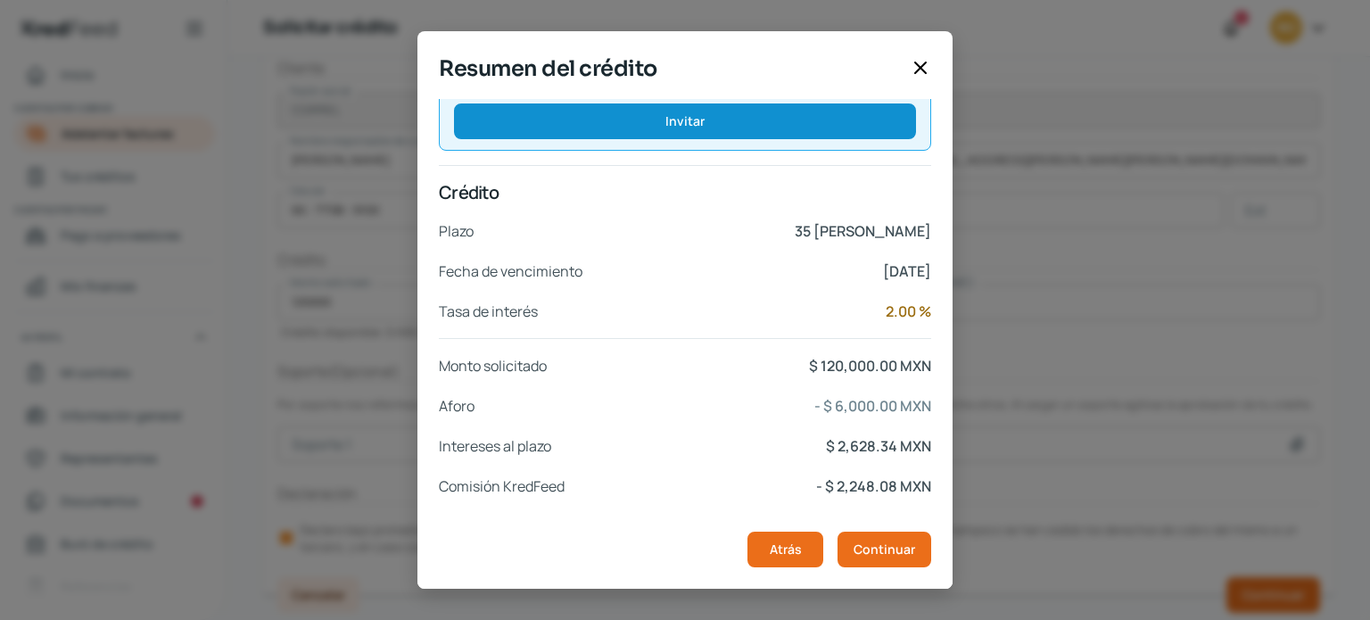
scroll to position [339, 0]
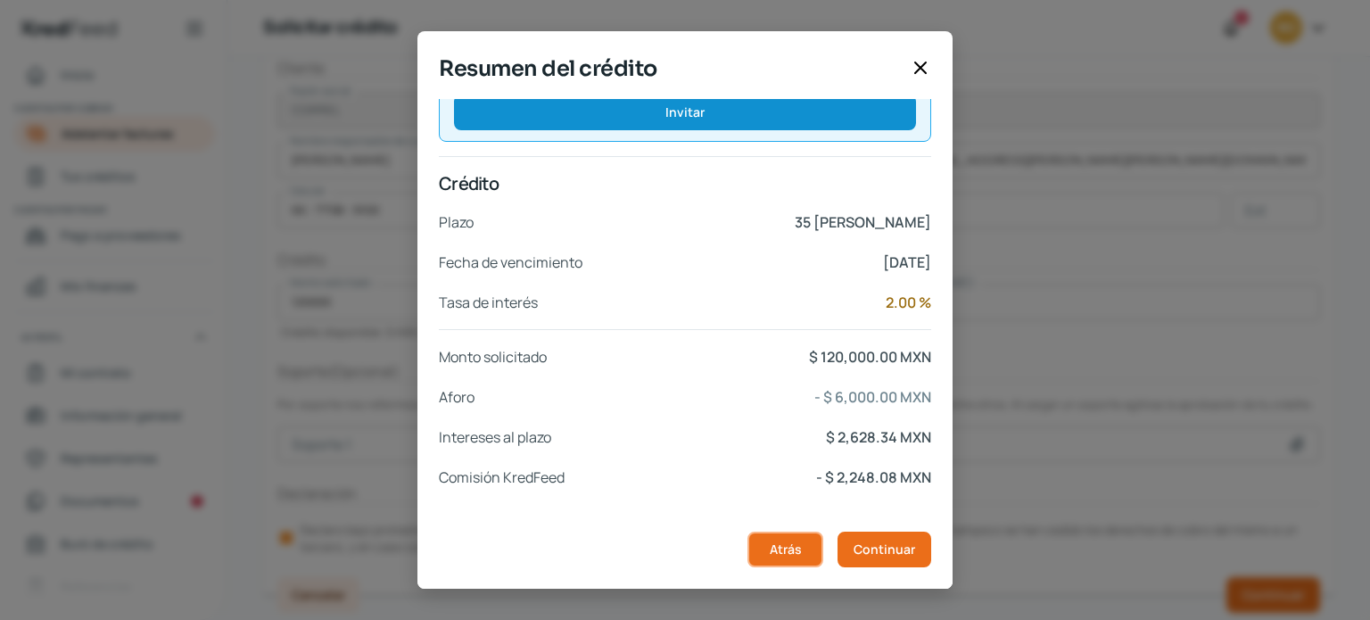
click at [808, 556] on button "Atrás" at bounding box center [785, 550] width 76 height 36
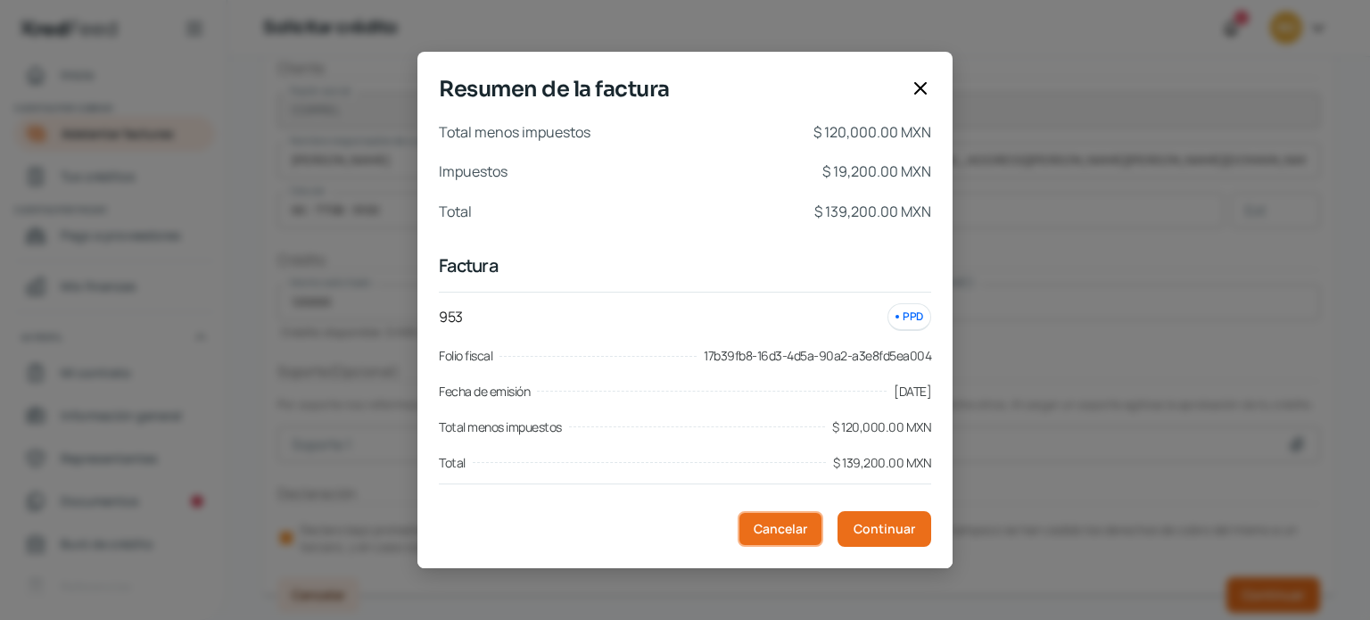
drag, startPoint x: 770, startPoint y: 526, endPoint x: 846, endPoint y: 491, distance: 83.4
click at [775, 526] on span "Cancelar" at bounding box center [781, 529] width 54 height 12
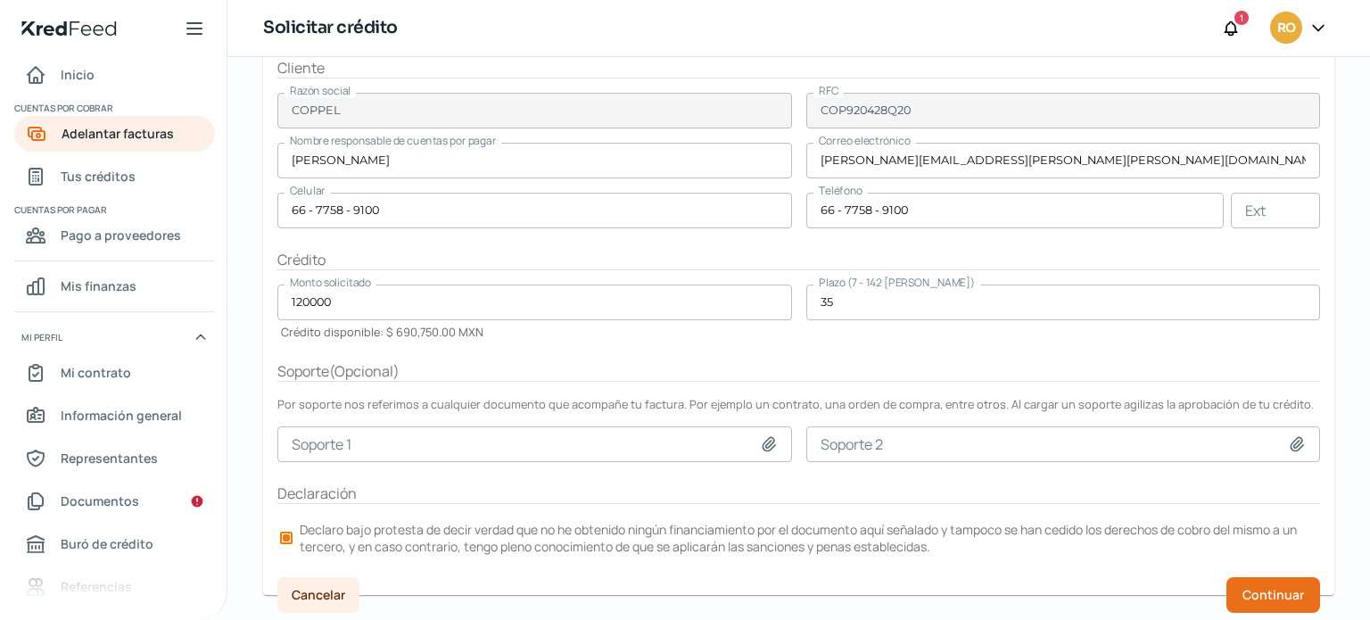
click at [888, 308] on input "35" at bounding box center [1063, 303] width 515 height 36
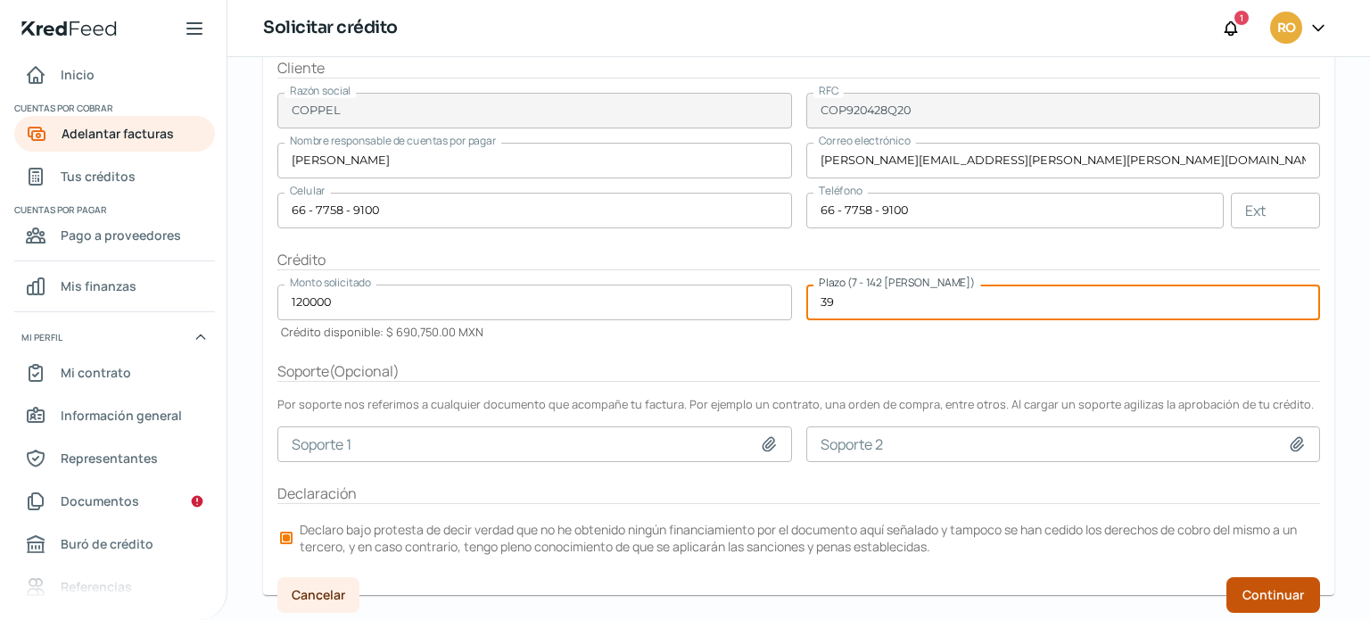
type input "39"
click at [1251, 599] on span "Continuar" at bounding box center [1274, 595] width 62 height 12
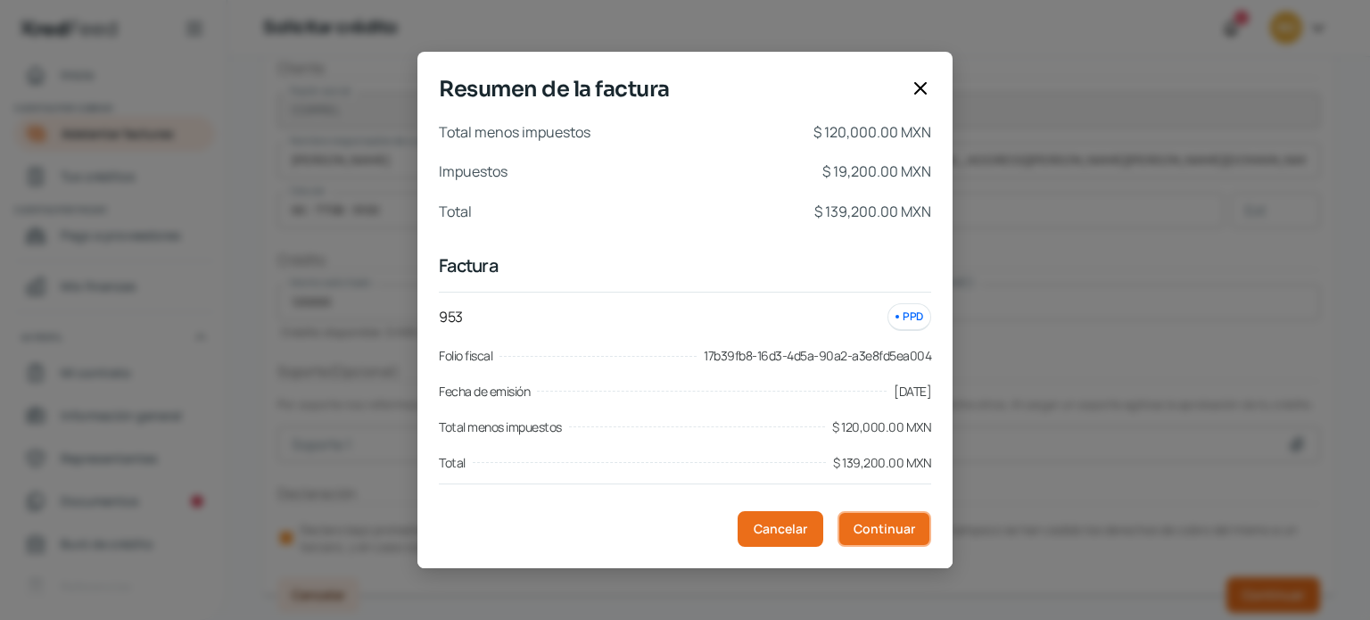
click at [881, 535] on span "Continuar" at bounding box center [885, 529] width 62 height 12
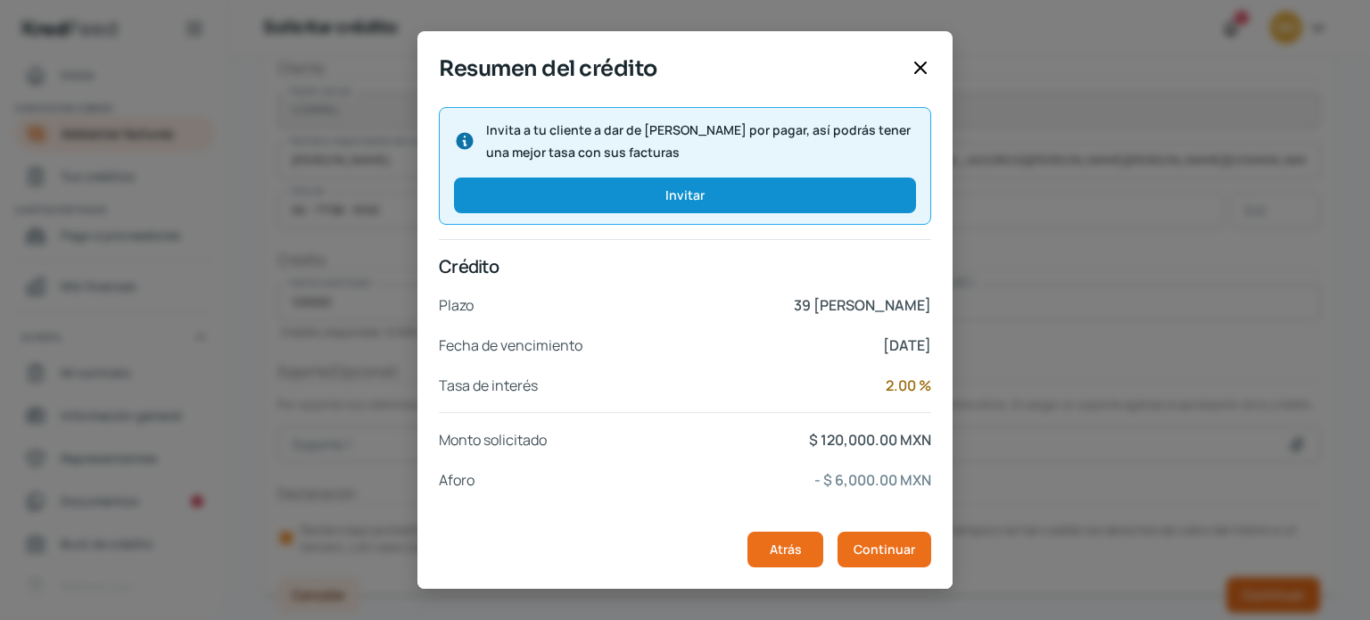
scroll to position [339, 0]
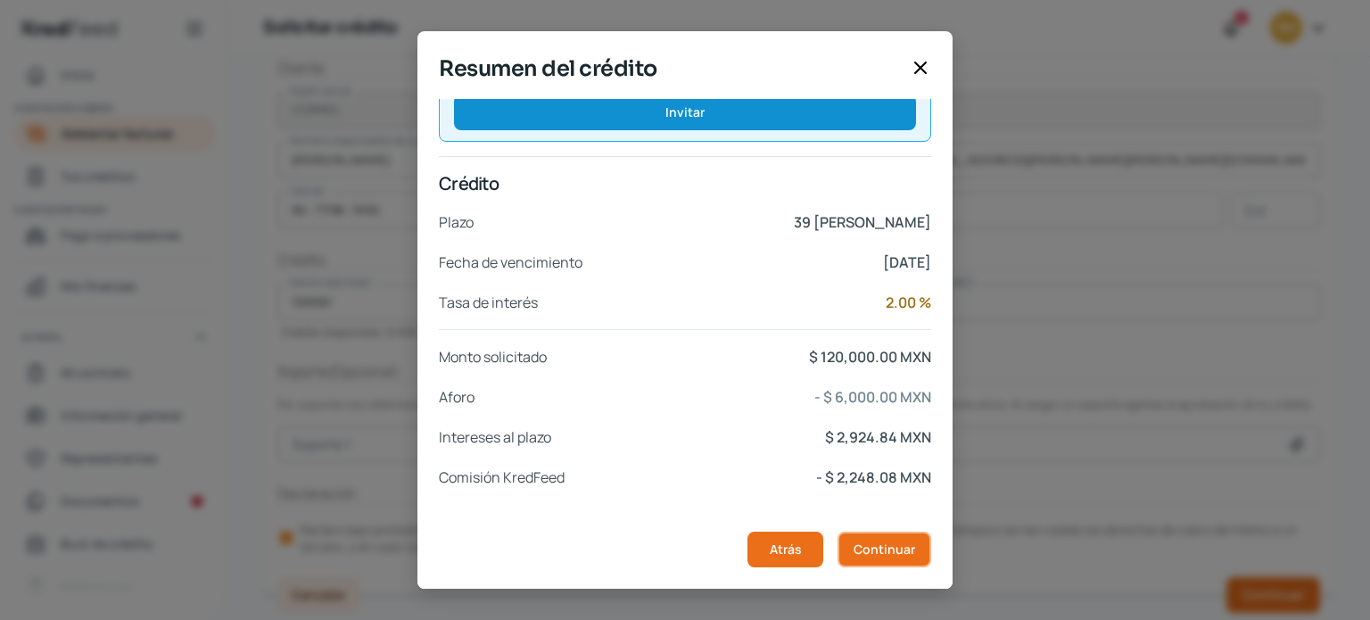
click at [878, 545] on span "Continuar" at bounding box center [885, 549] width 62 height 12
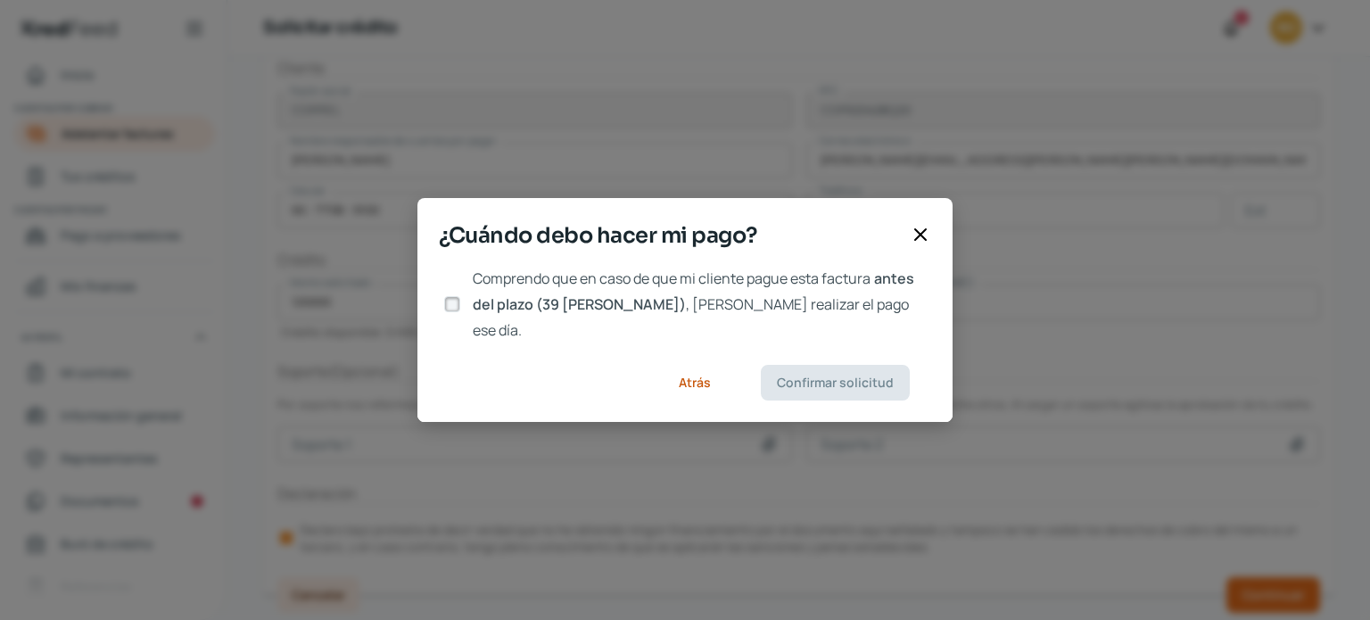
scroll to position [0, 0]
click at [450, 313] on div at bounding box center [452, 304] width 27 height 27
click at [450, 306] on input "Comprendo que en caso de que mi cliente pague esta factura antes del plazo (39 …" at bounding box center [452, 304] width 16 height 16
checkbox input "true"
click at [832, 376] on span "Confirmar solicitud" at bounding box center [835, 382] width 117 height 12
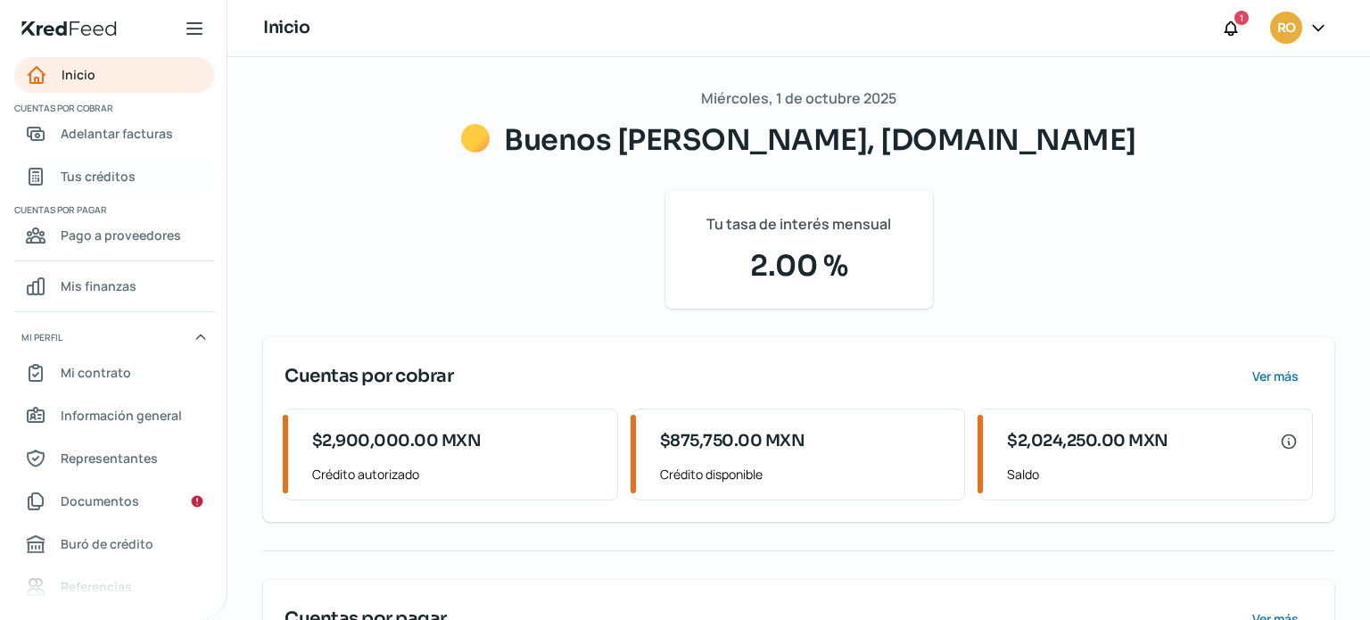
click at [116, 178] on span "Tus créditos" at bounding box center [98, 176] width 75 height 22
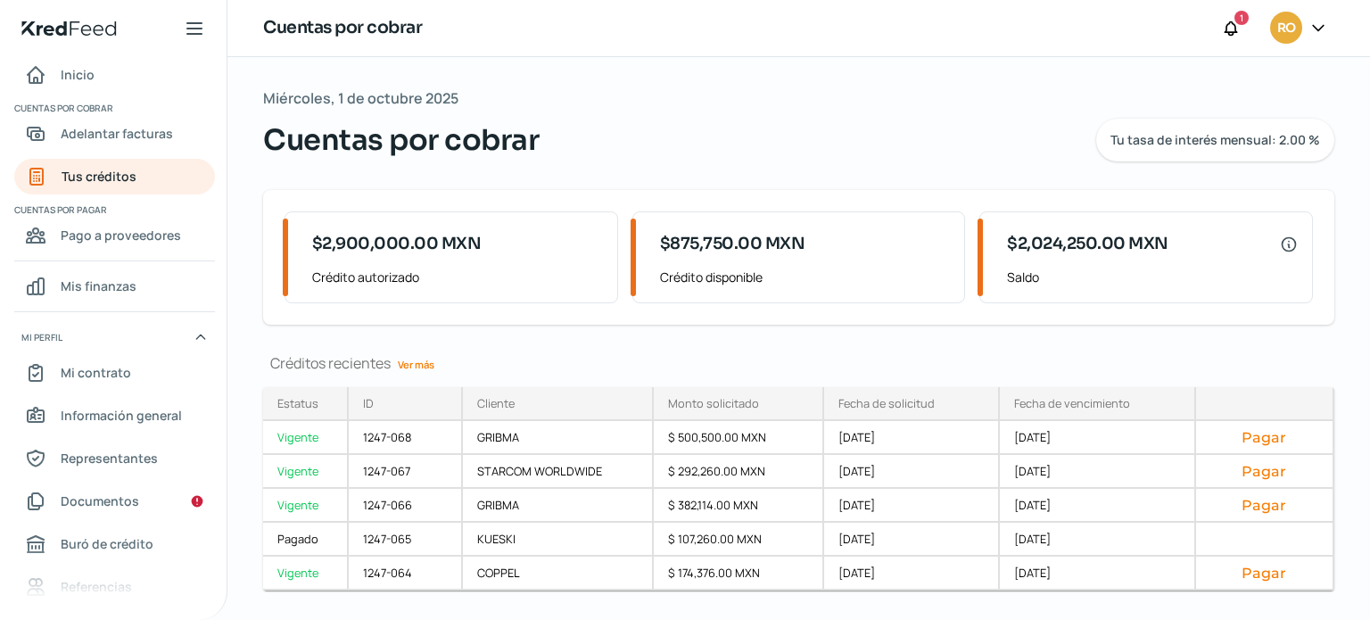
click at [412, 362] on link "Ver más" at bounding box center [416, 365] width 51 height 28
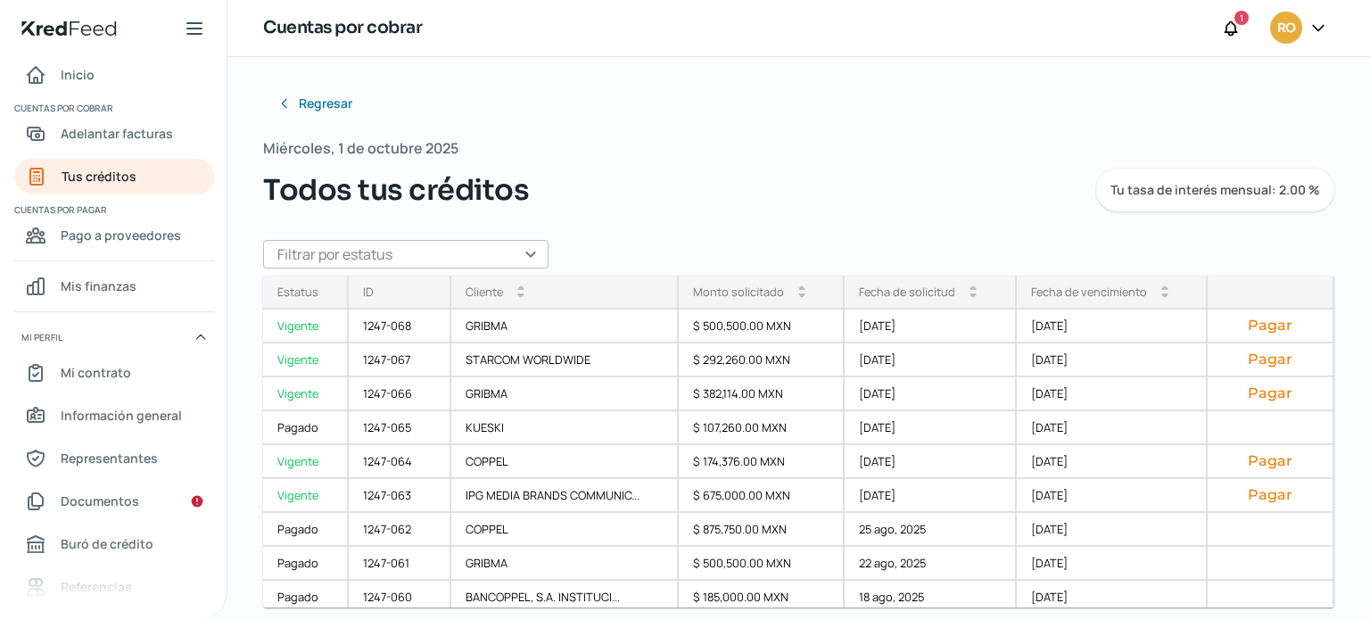
scroll to position [10, 0]
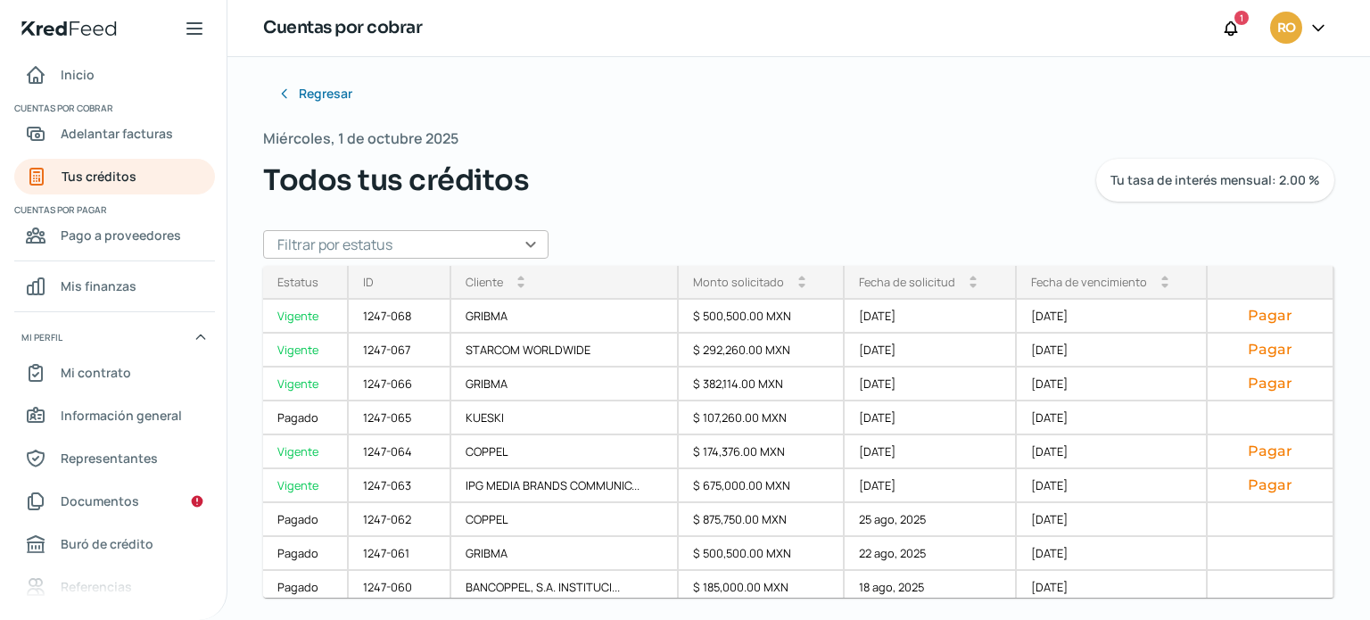
click at [825, 181] on div "Todos tus créditos Tu tasa de interés mensual: 2.00 %" at bounding box center [798, 180] width 1071 height 43
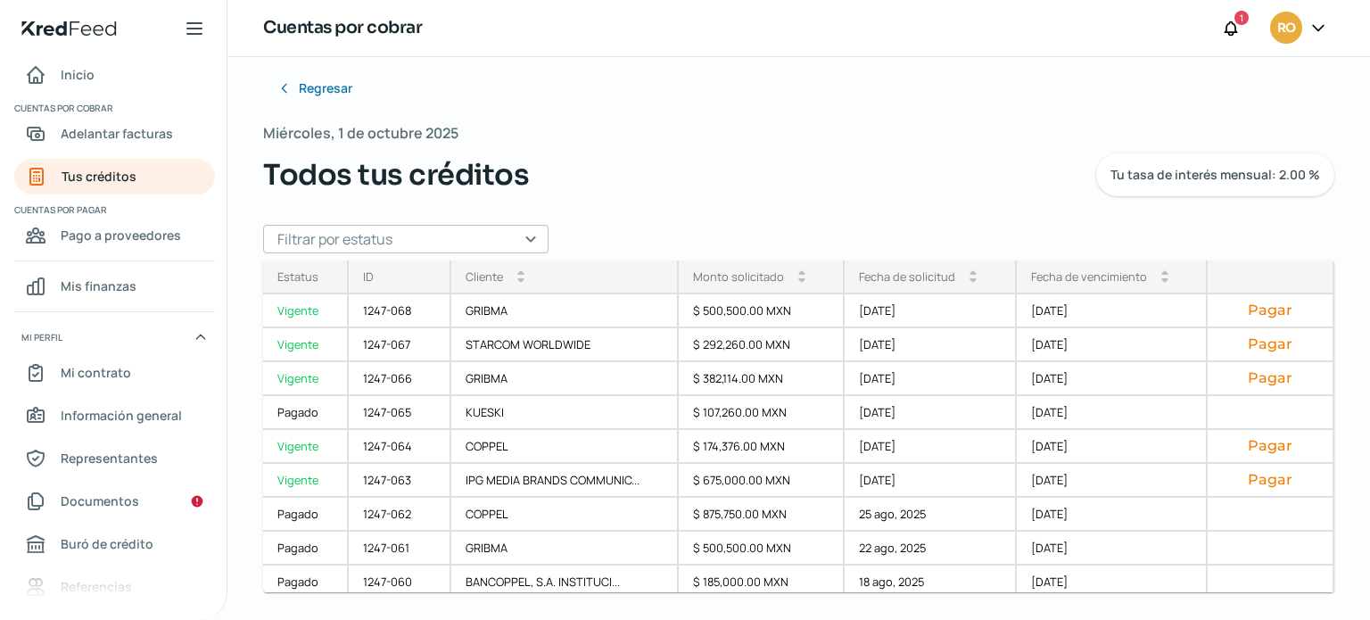
scroll to position [0, 0]
